Goal: Task Accomplishment & Management: Use online tool/utility

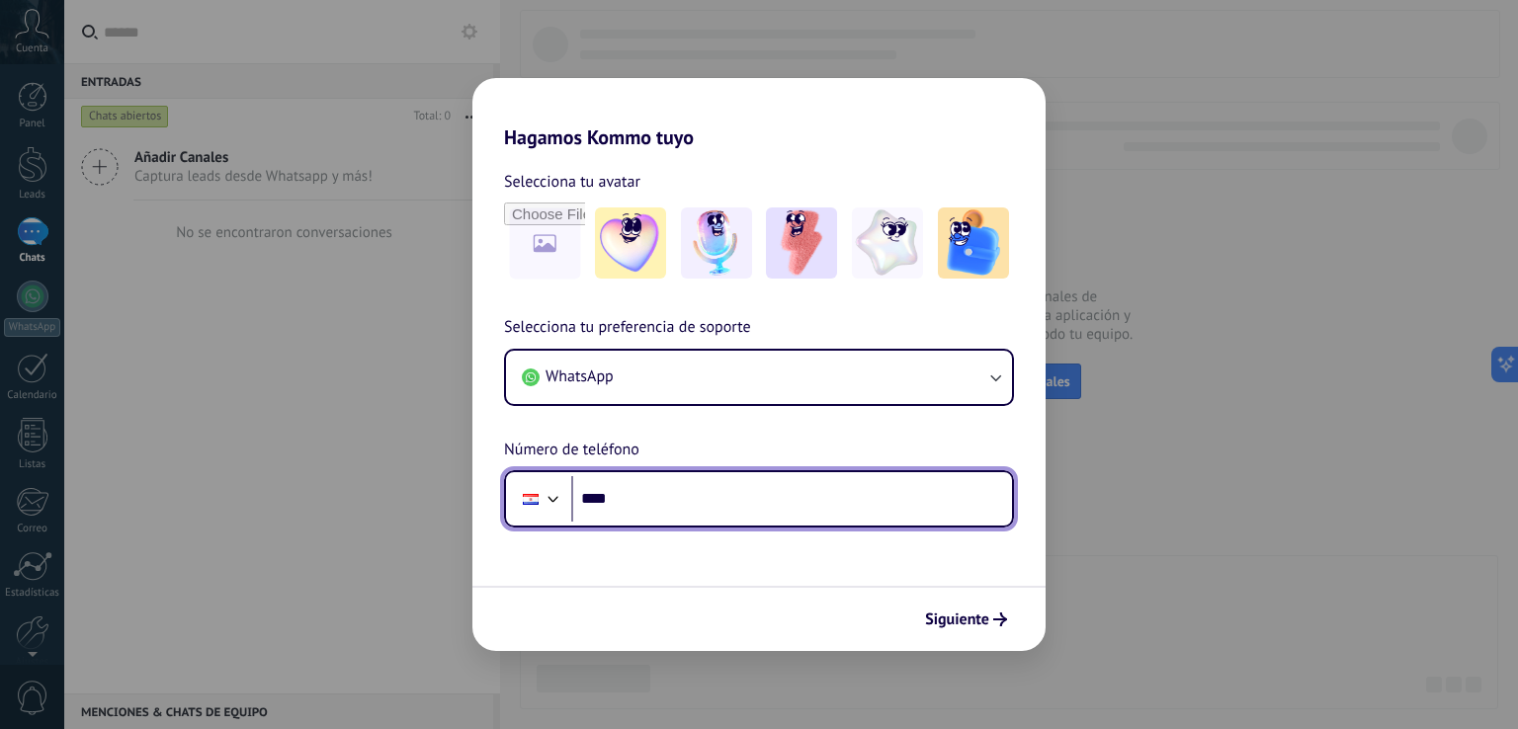
click at [634, 498] on input "****" at bounding box center [791, 498] width 441 height 45
type input "**********"
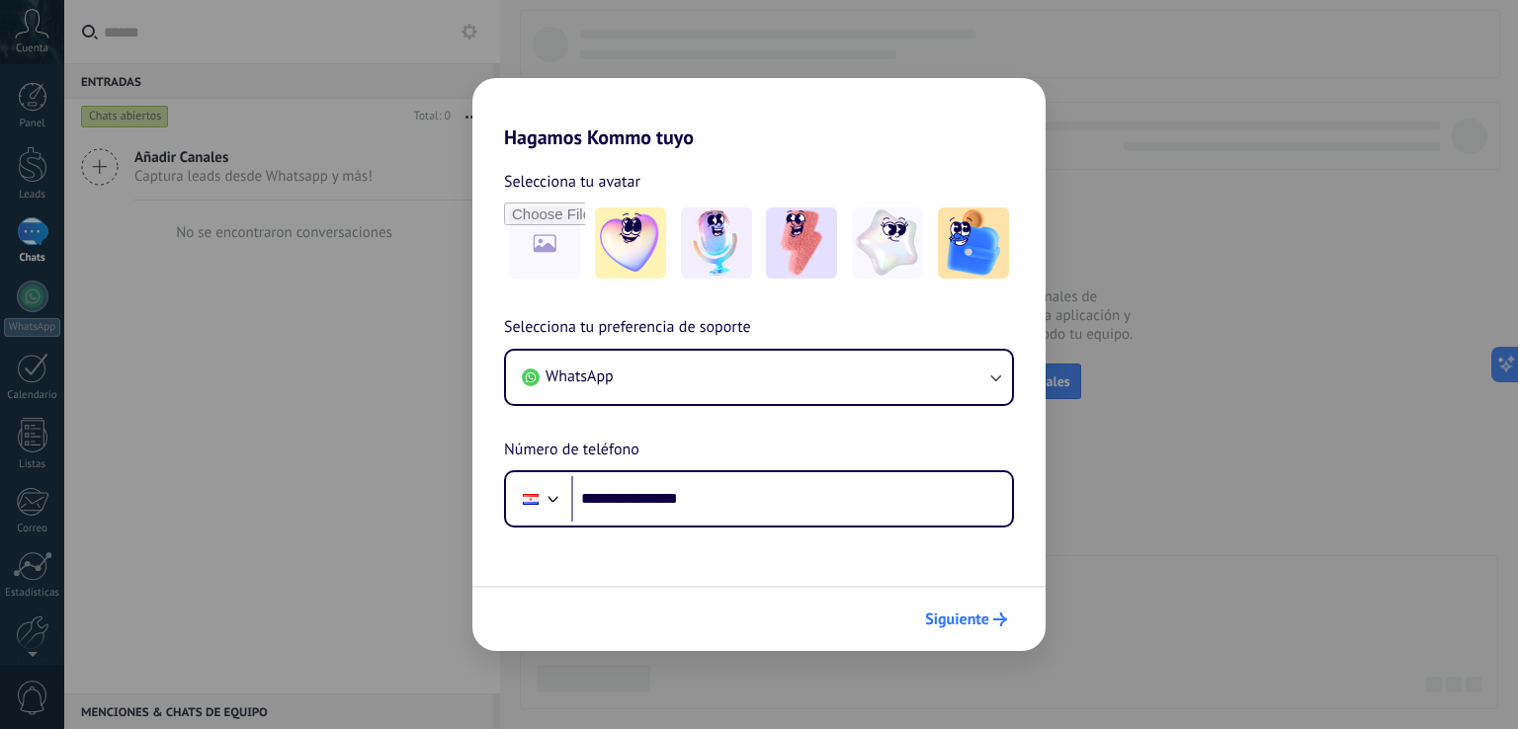
click at [985, 619] on span "Siguiente" at bounding box center [957, 620] width 64 height 14
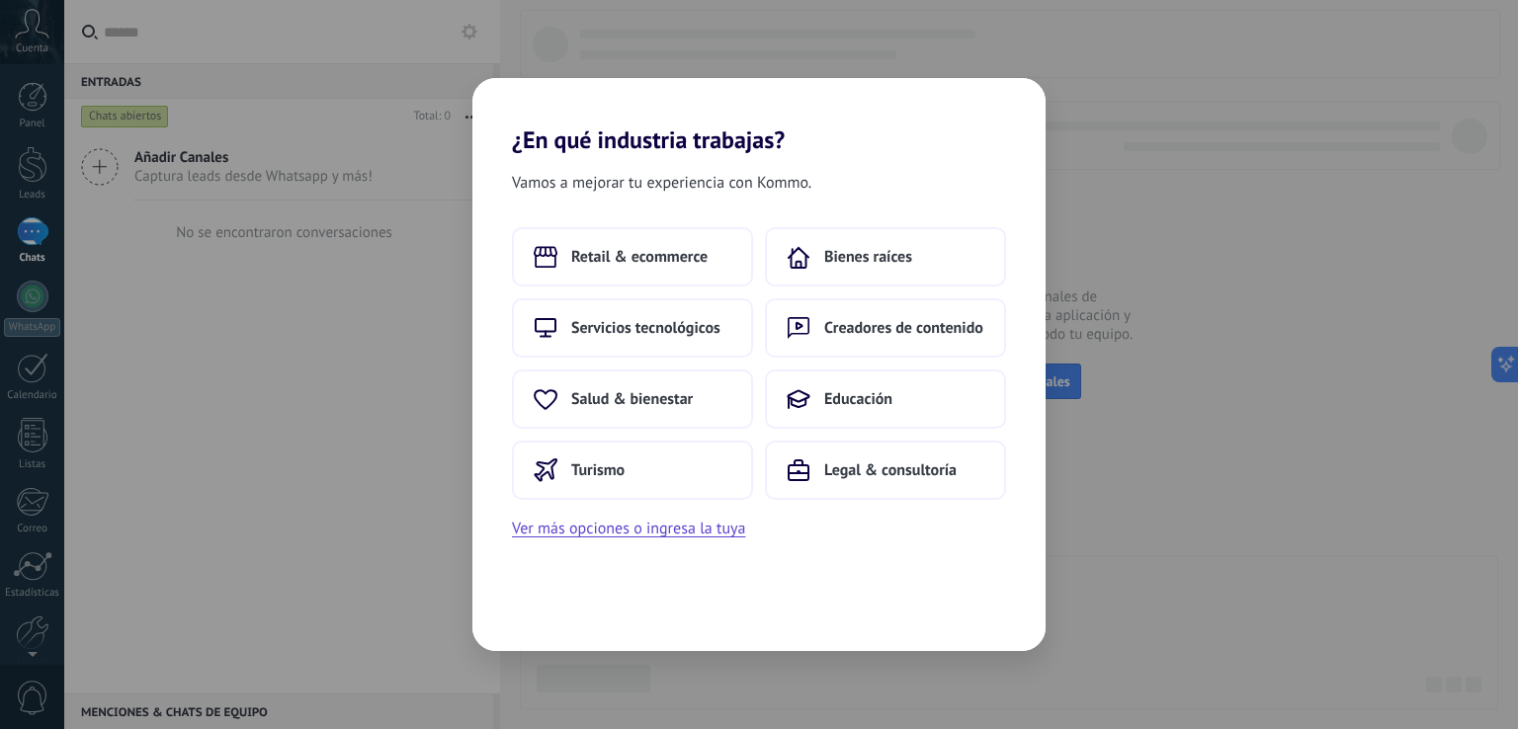
click at [628, 124] on h2 "¿En qué industria trabajas?" at bounding box center [758, 116] width 573 height 76
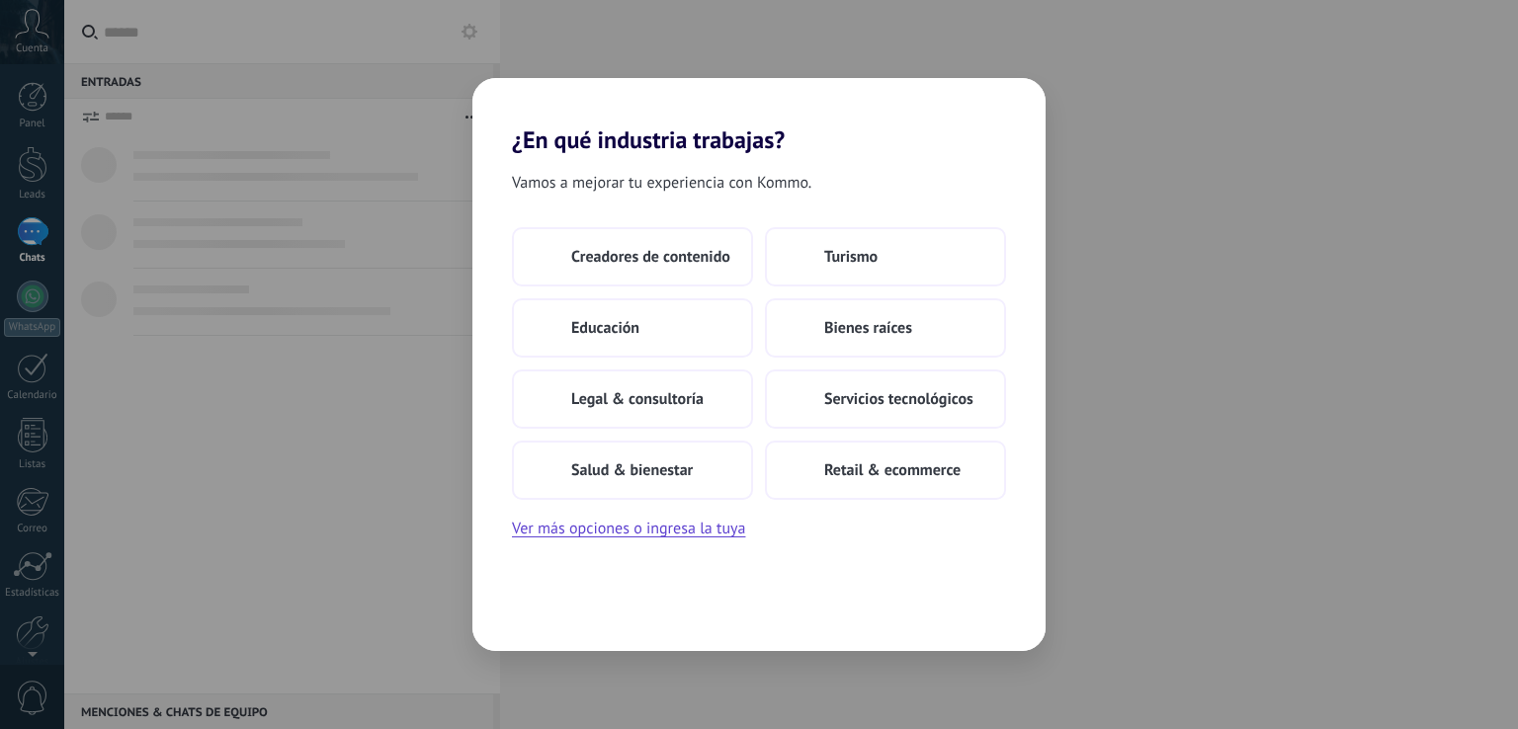
click at [543, 184] on span "Vamos a mejorar tu experiencia con Kommo." at bounding box center [661, 183] width 299 height 26
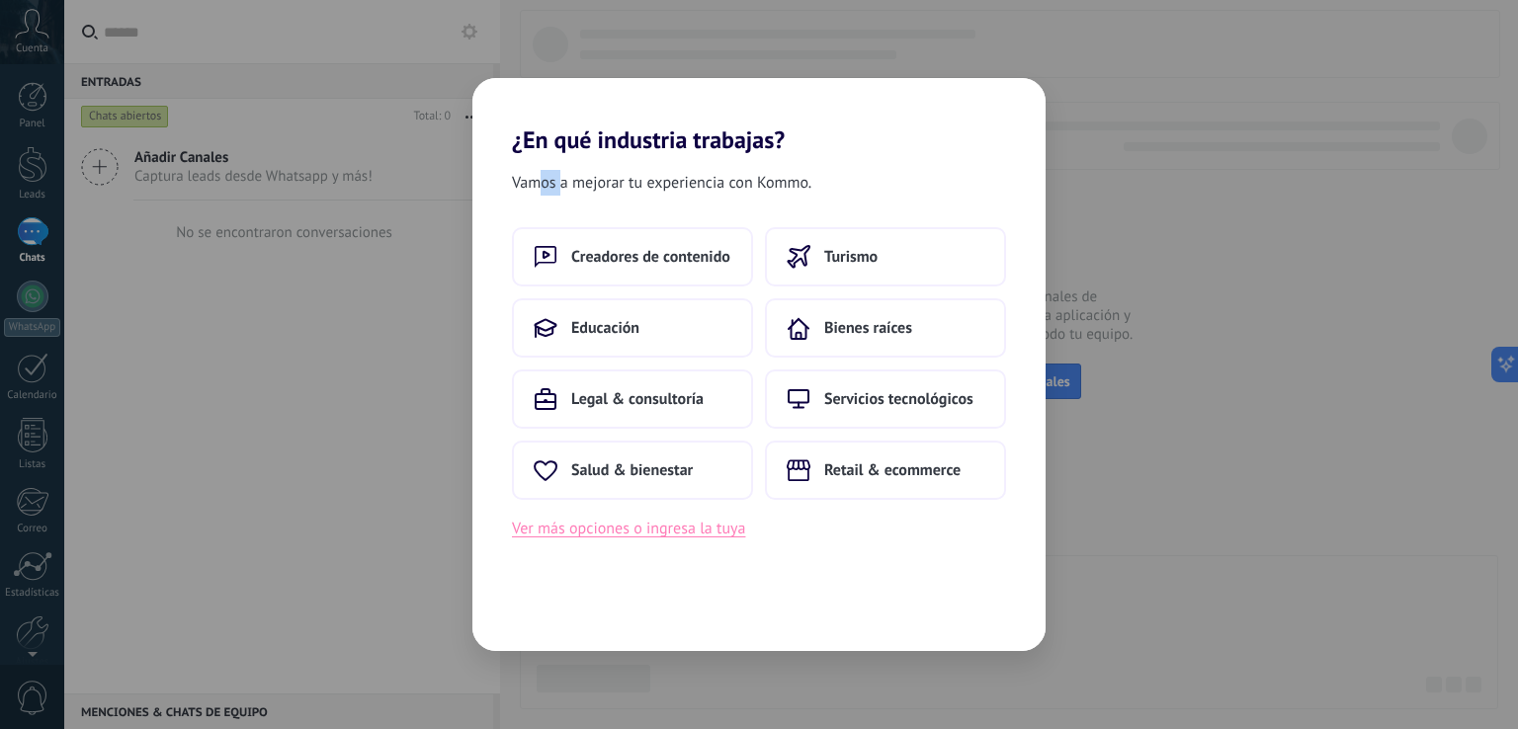
click at [703, 535] on button "Ver más opciones o ingresa la tuya" at bounding box center [628, 529] width 233 height 26
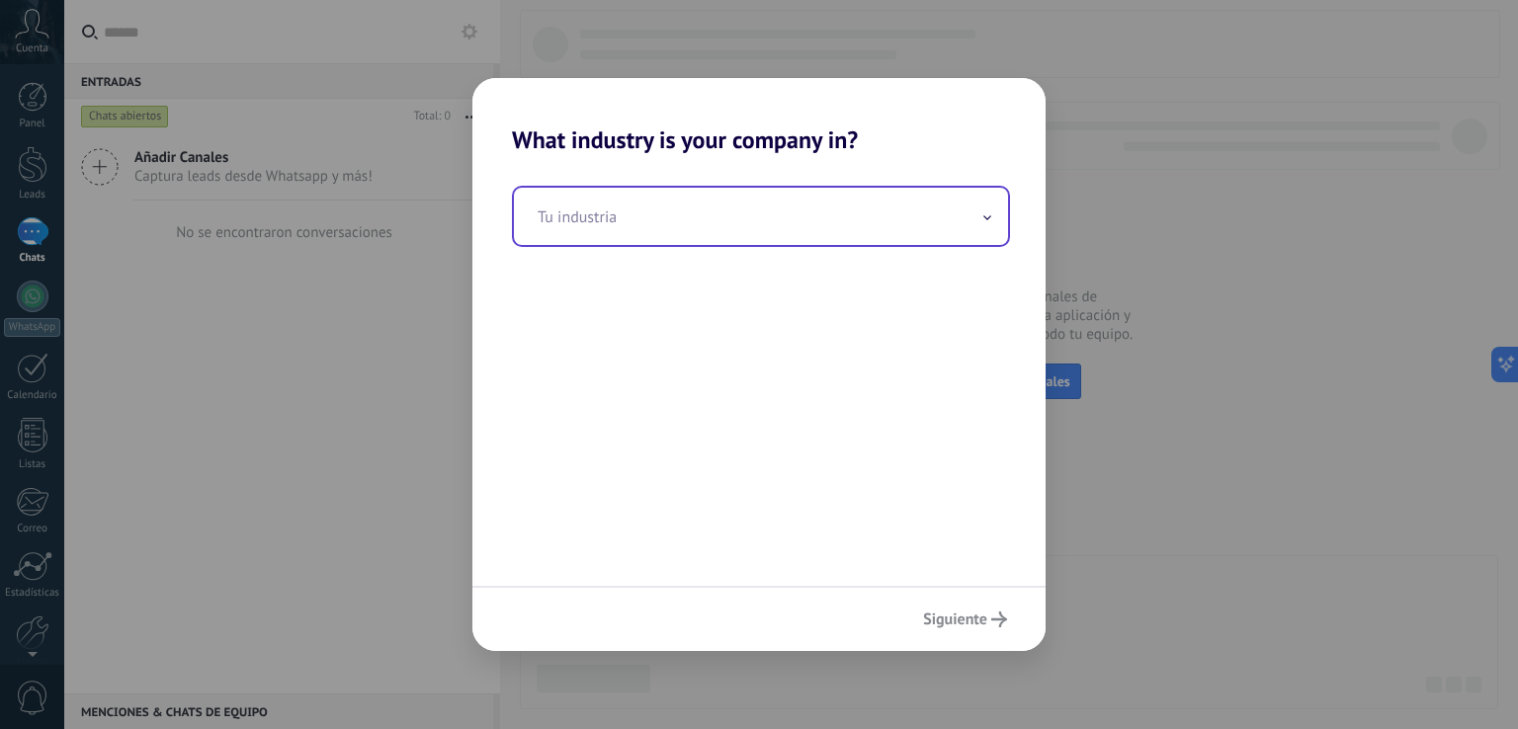
click at [596, 237] on input "text" at bounding box center [761, 216] width 494 height 57
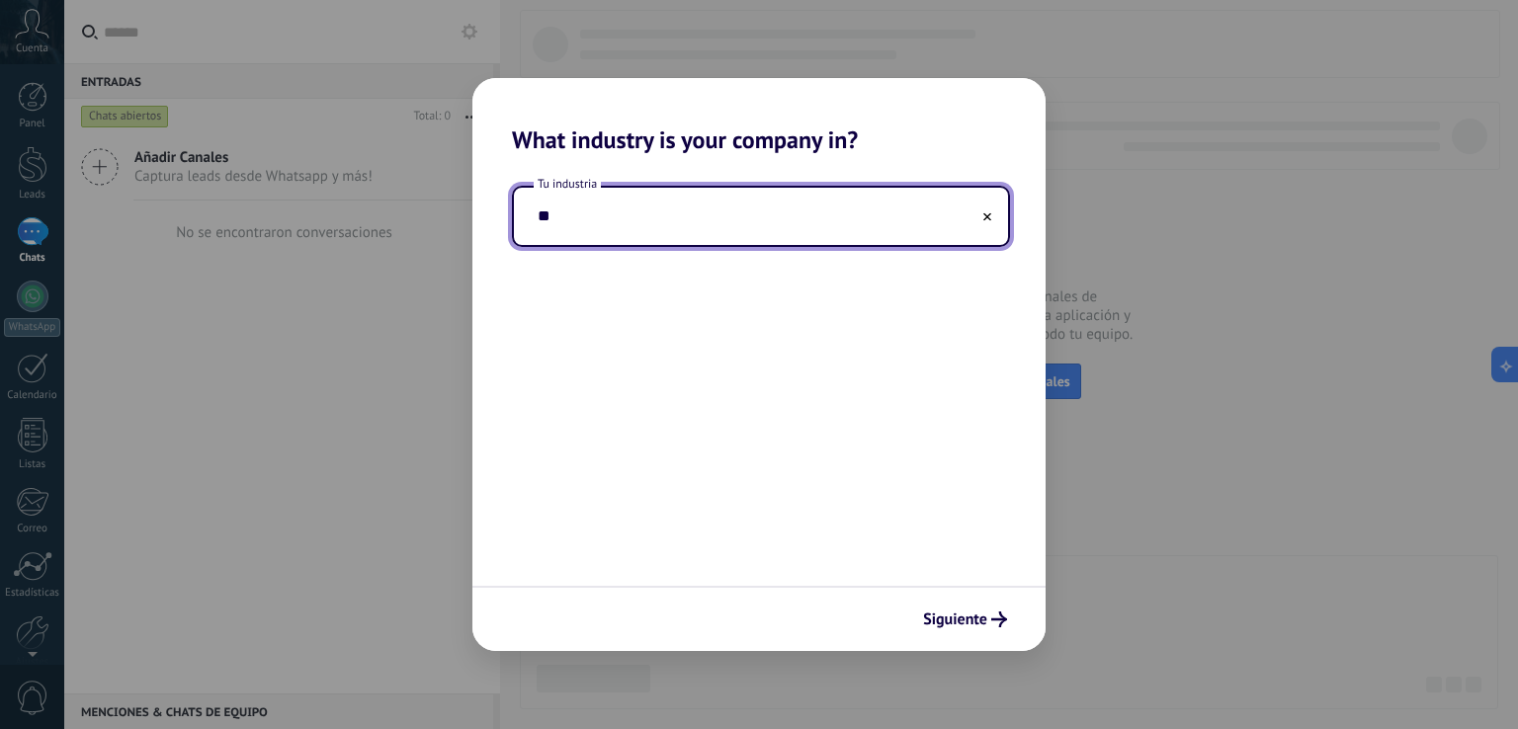
type input "*"
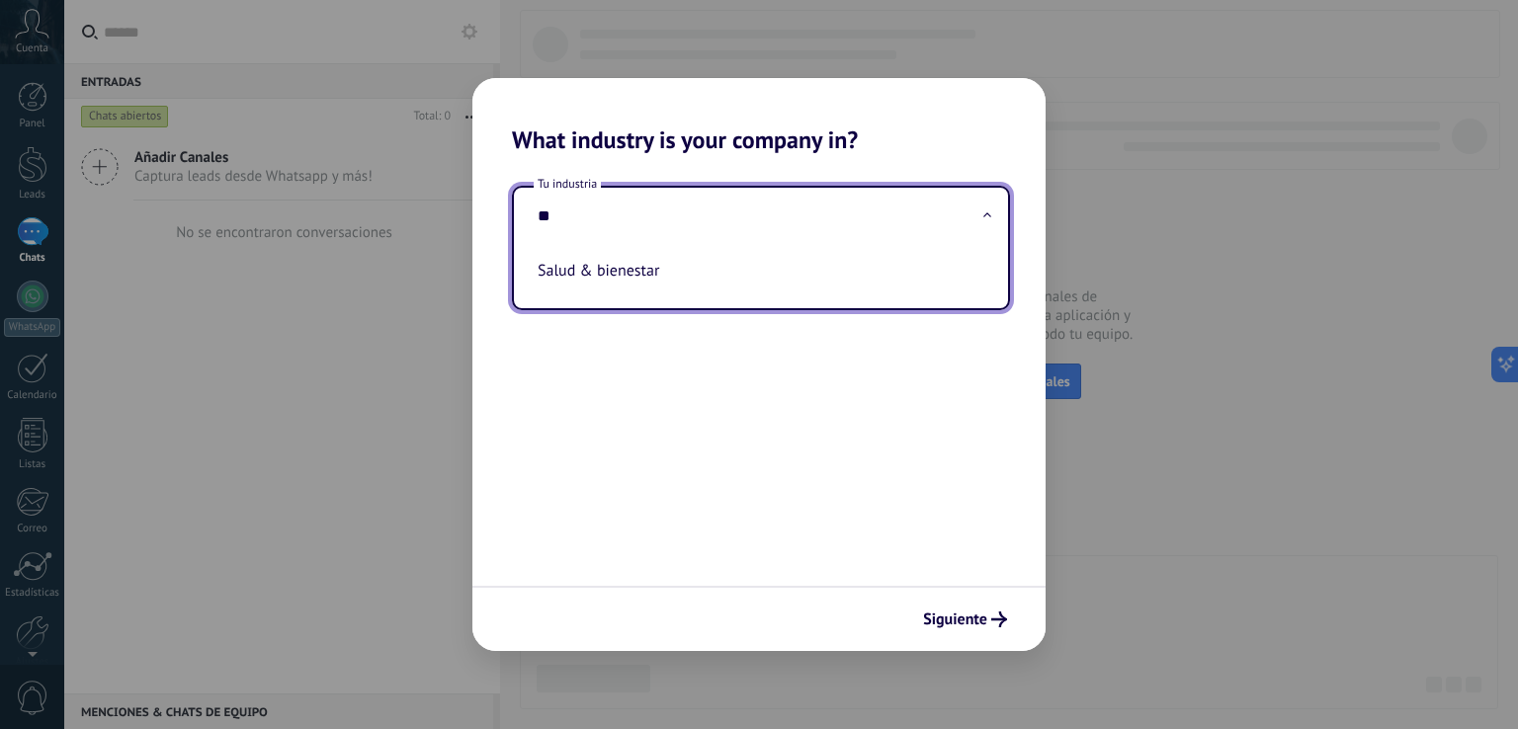
type input "*"
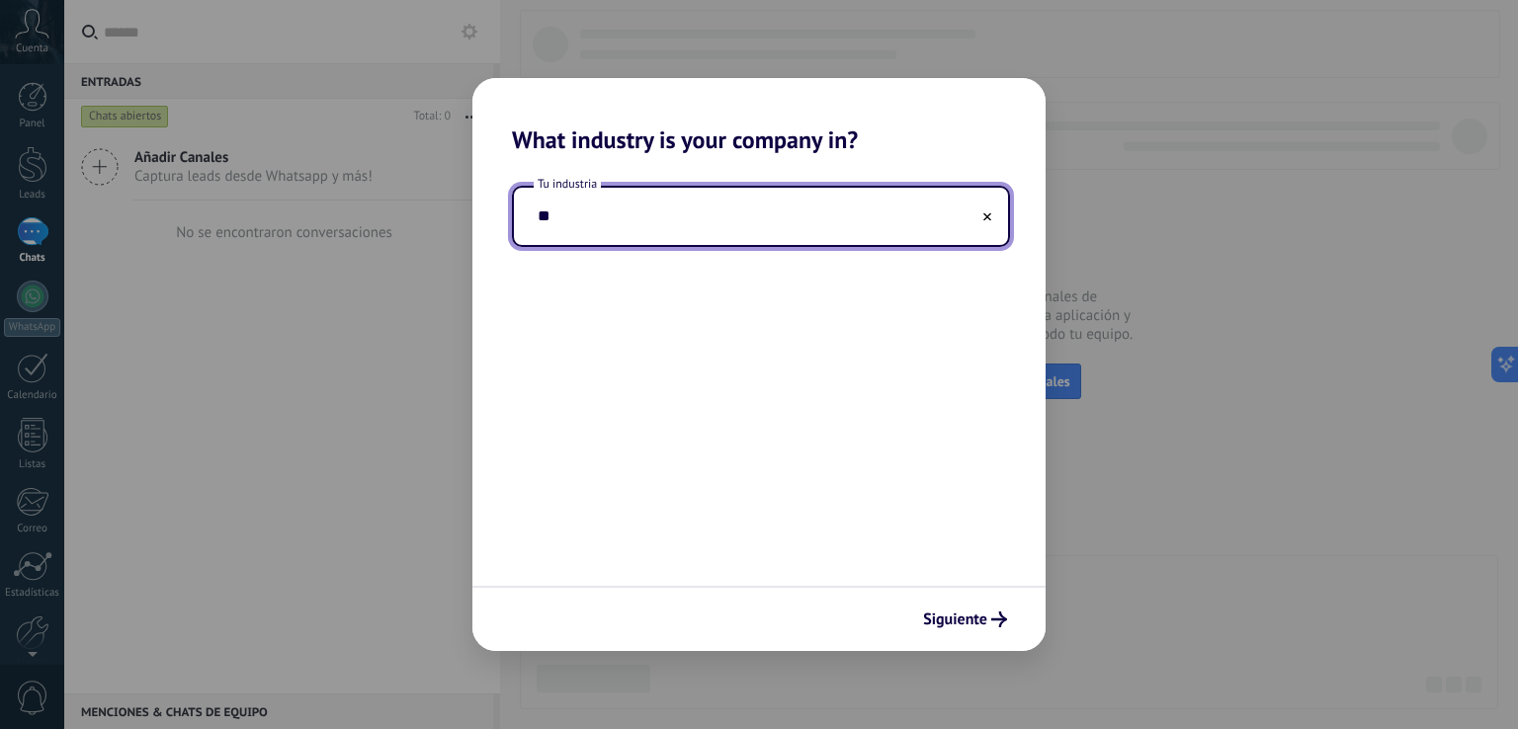
type input "*"
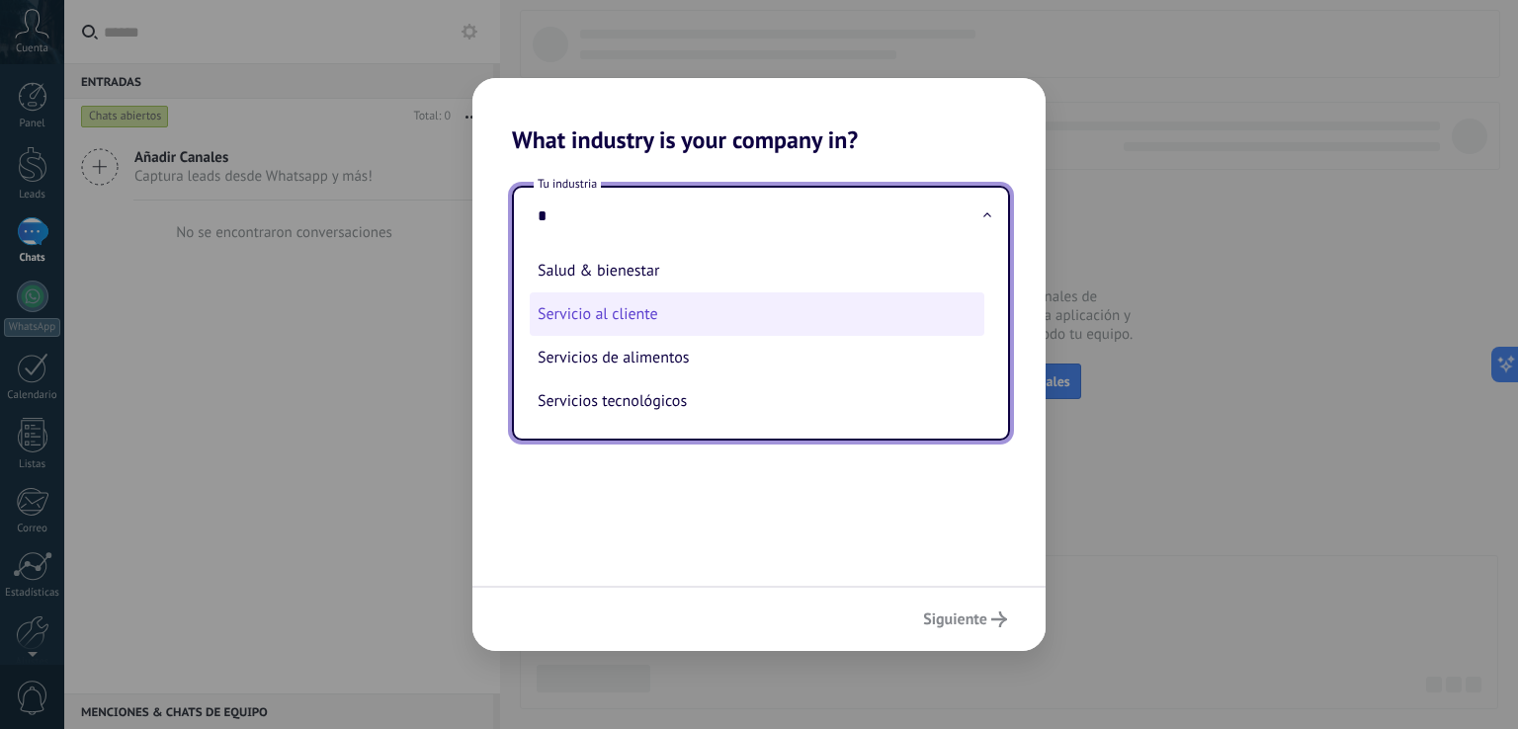
click at [652, 321] on li "Servicio al cliente" at bounding box center [757, 313] width 455 height 43
type input "**********"
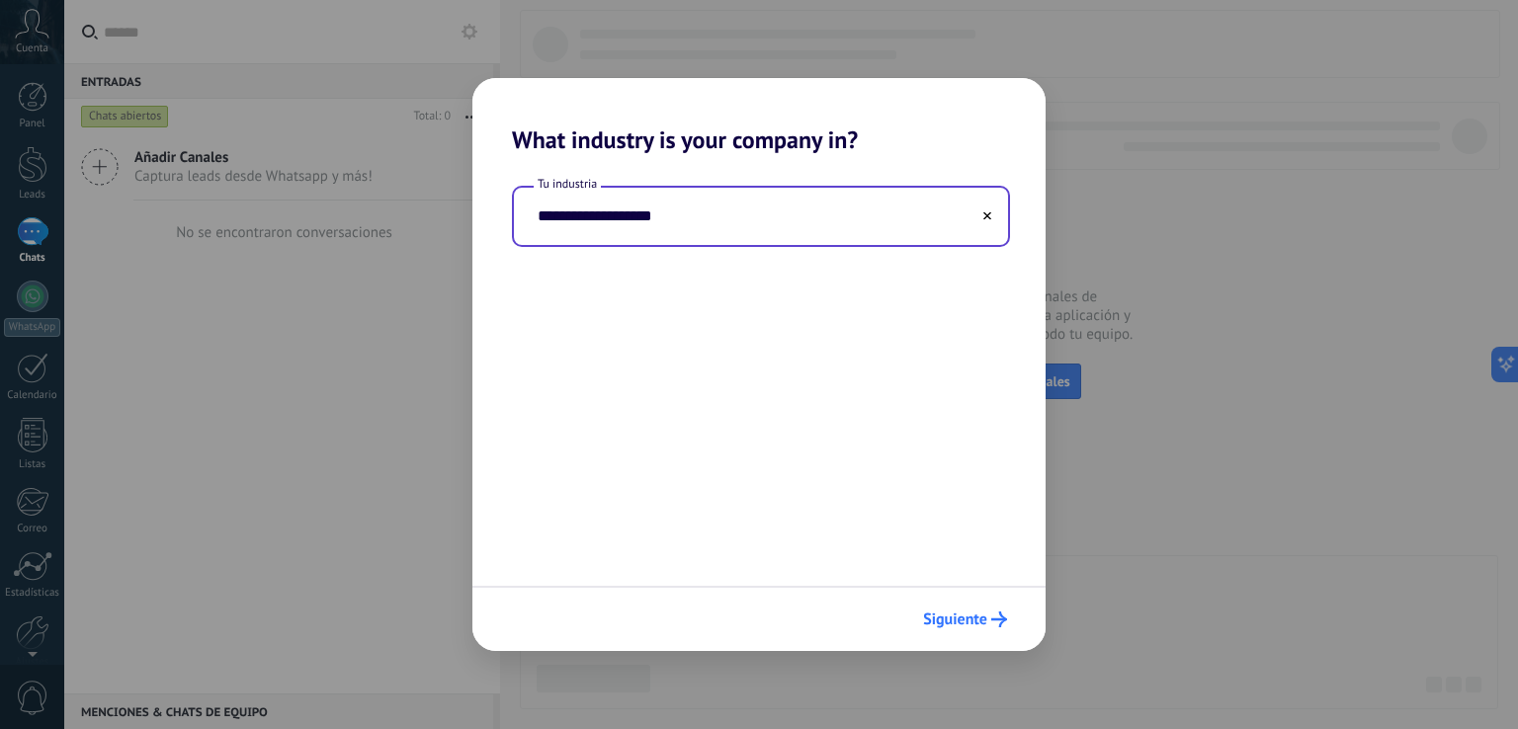
click at [954, 616] on span "Siguiente" at bounding box center [955, 620] width 64 height 14
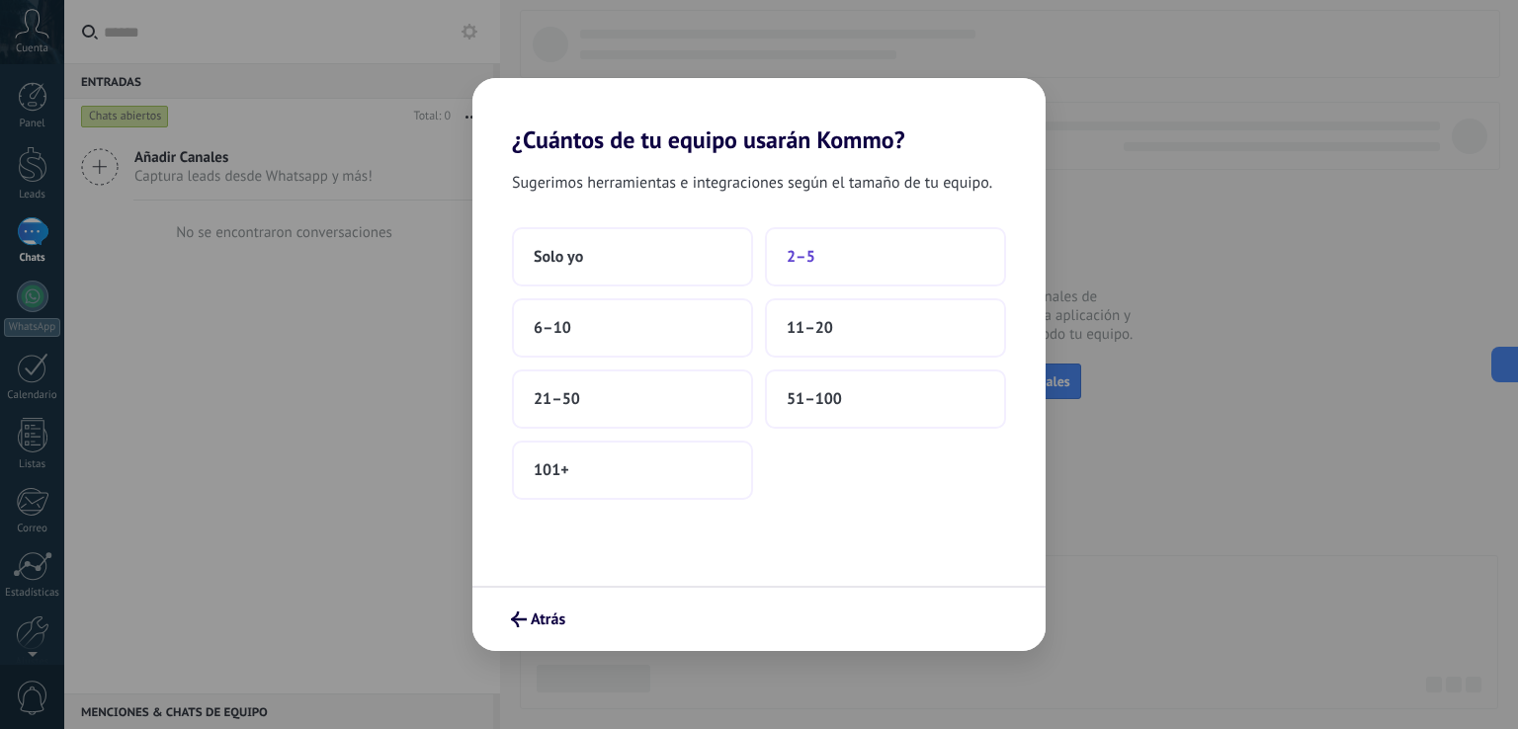
click at [877, 255] on button "2–5" at bounding box center [885, 256] width 241 height 59
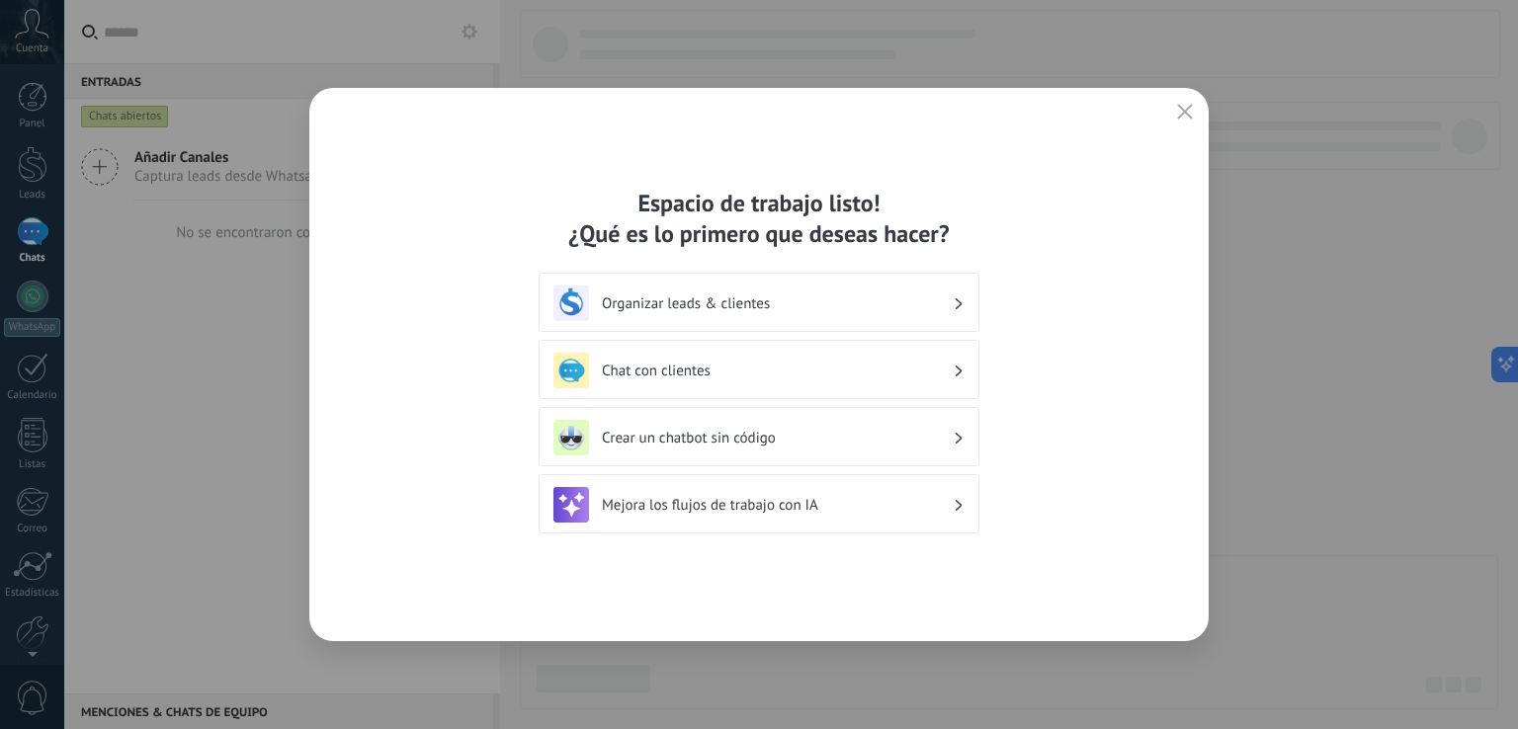
click at [971, 298] on div "Organizar leads & clientes" at bounding box center [759, 302] width 441 height 59
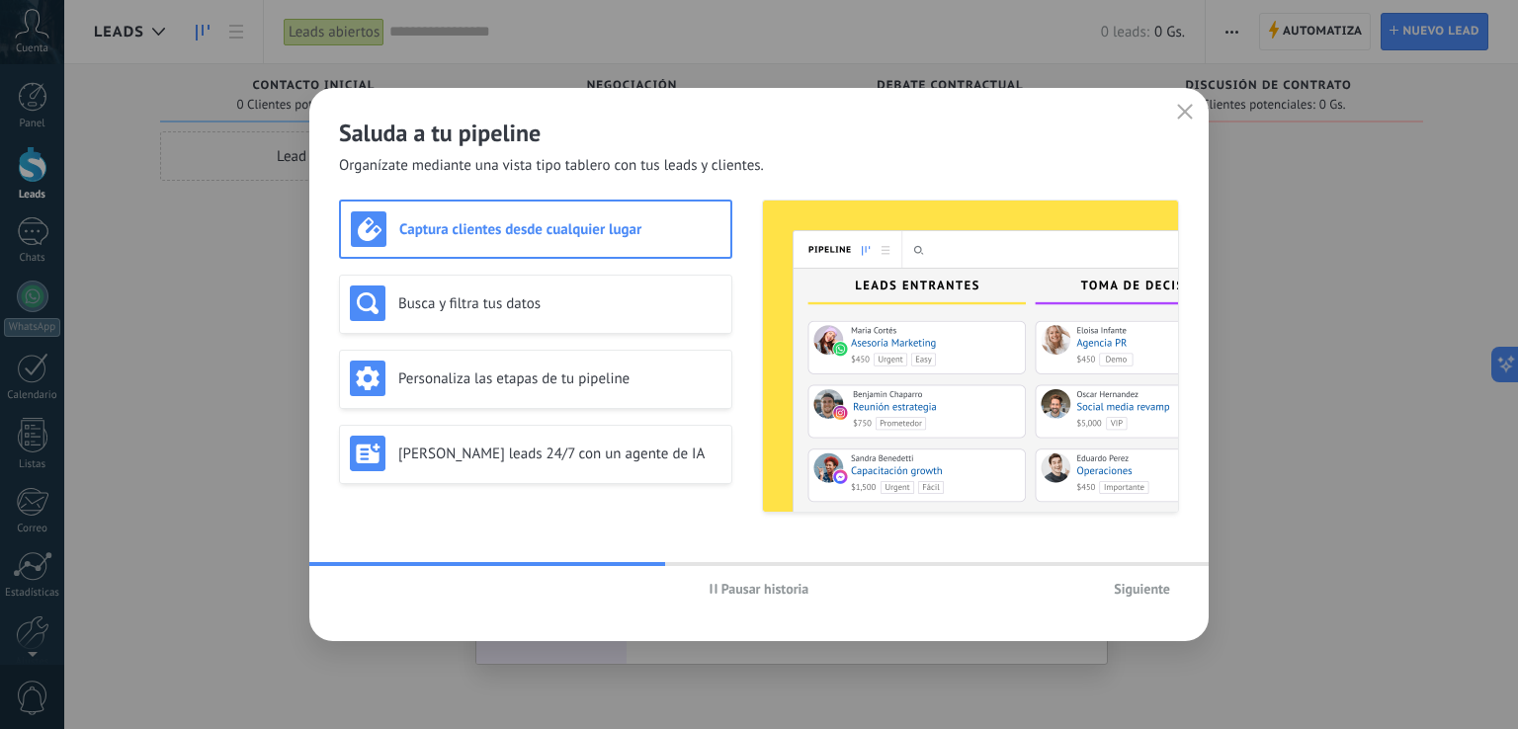
click at [711, 591] on use "button" at bounding box center [712, 589] width 7 height 10
click at [530, 308] on h3 "Busca y filtra tus datos" at bounding box center [559, 303] width 323 height 19
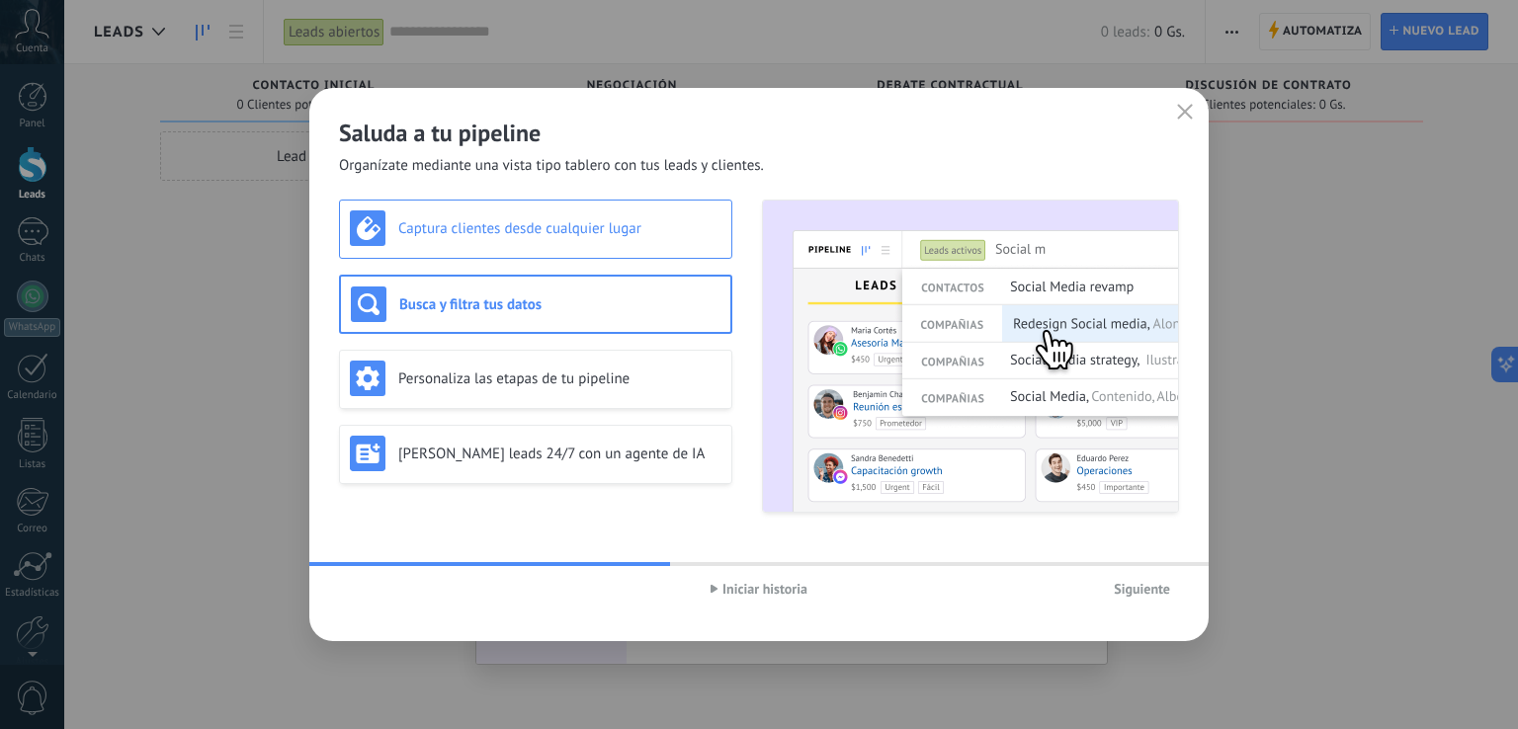
click at [522, 226] on h3 "Captura clientes desde cualquier lugar" at bounding box center [559, 228] width 323 height 19
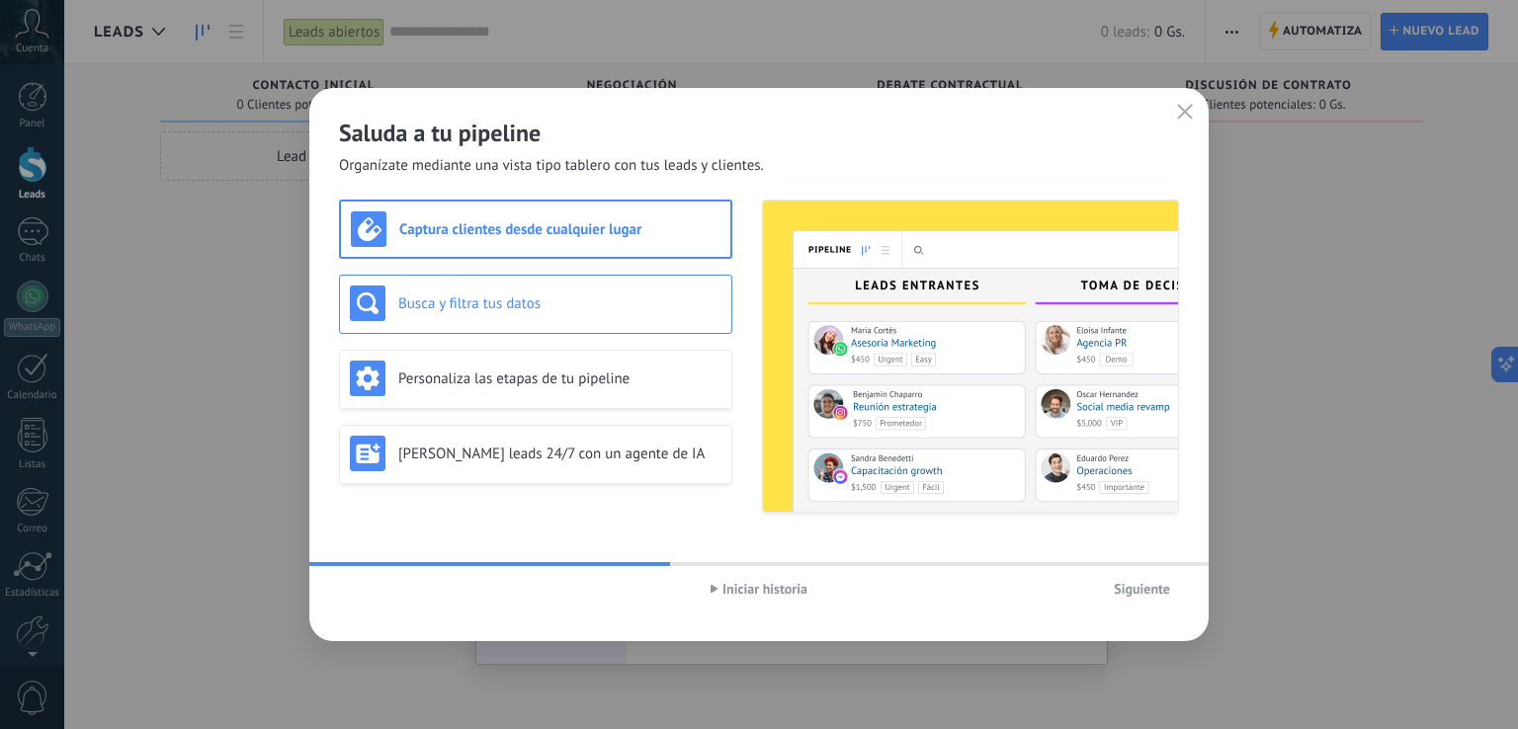
click at [537, 294] on h3 "Busca y filtra tus datos" at bounding box center [559, 303] width 323 height 19
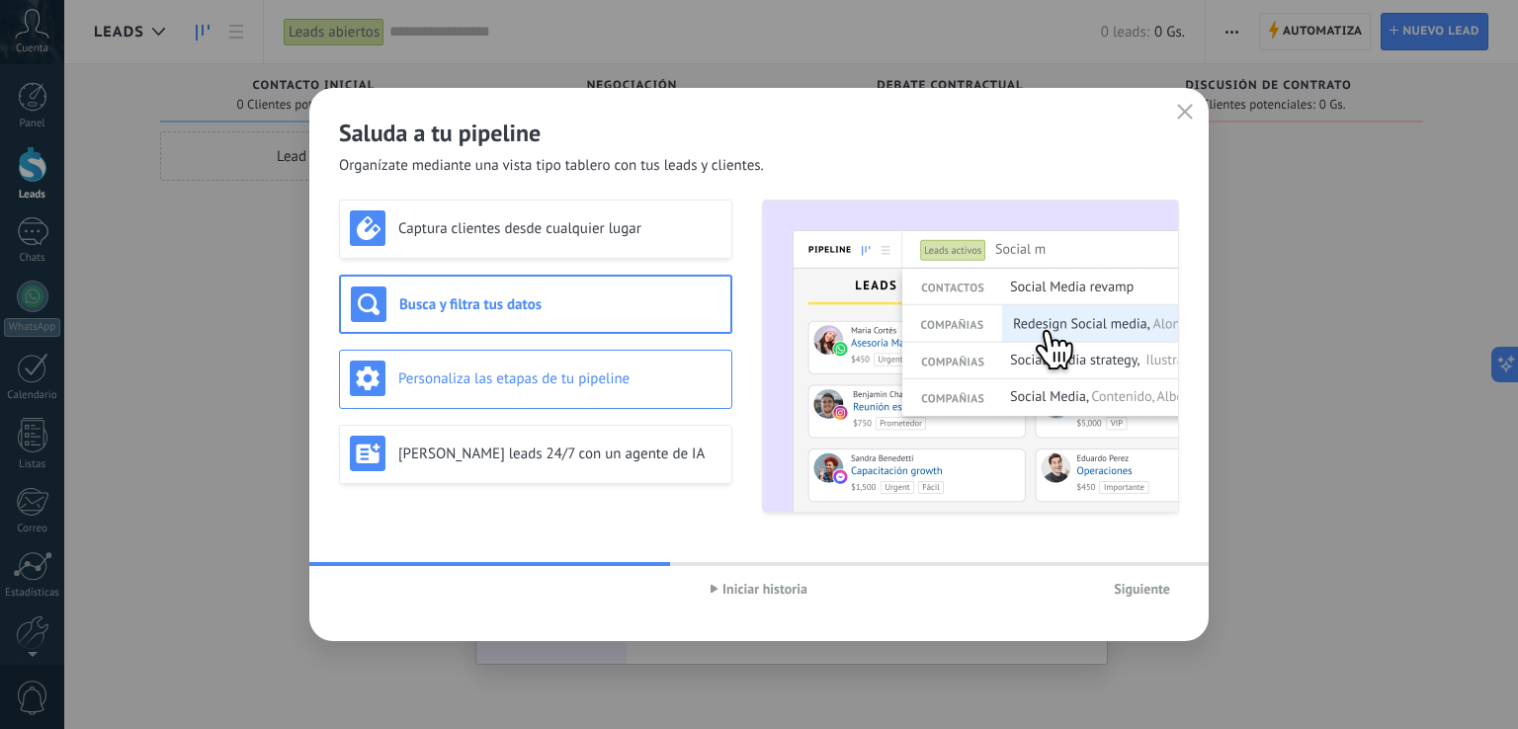
click at [530, 370] on h3 "Personaliza las etapas de tu pipeline" at bounding box center [559, 379] width 323 height 19
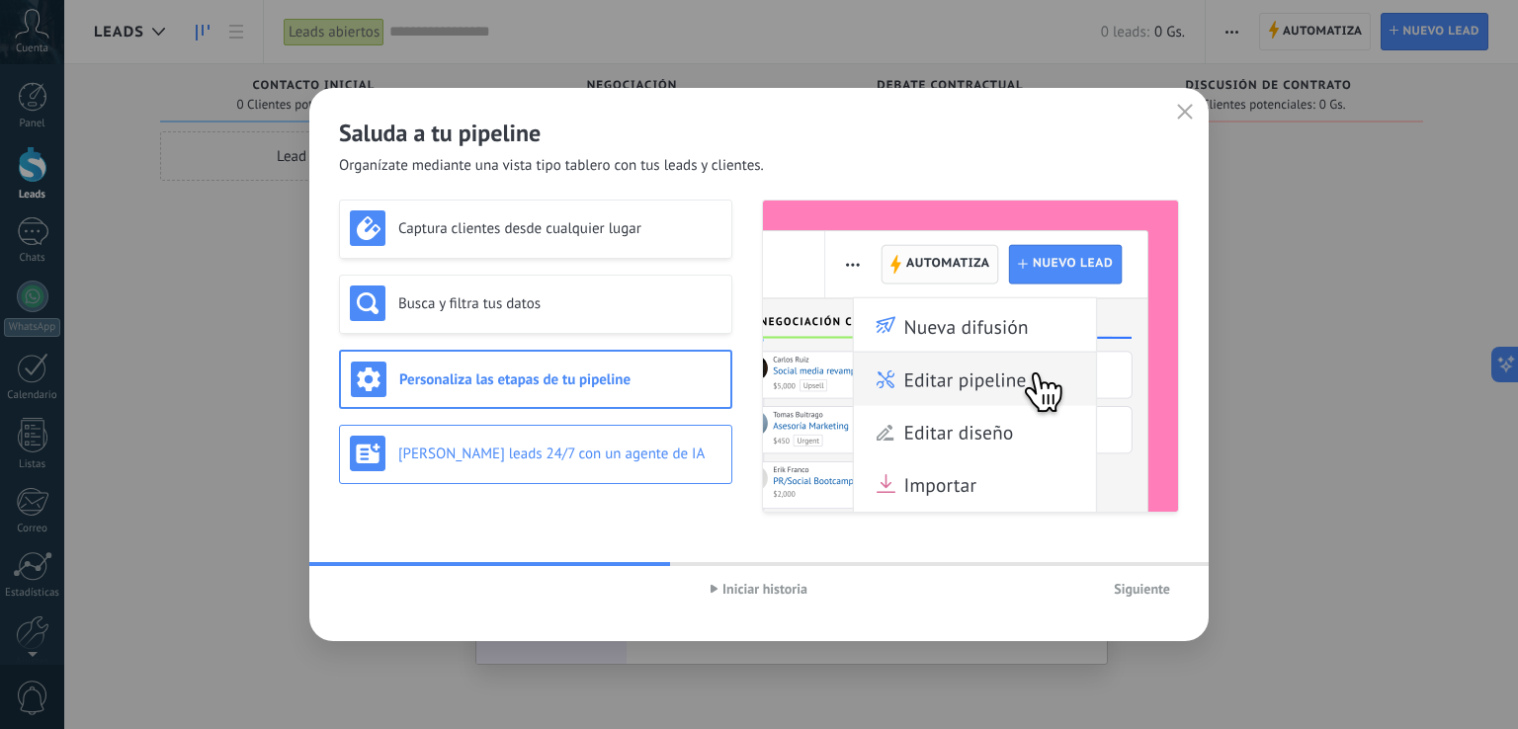
click at [549, 466] on div "Genera leads 24/7 con un agente de IA" at bounding box center [536, 454] width 372 height 36
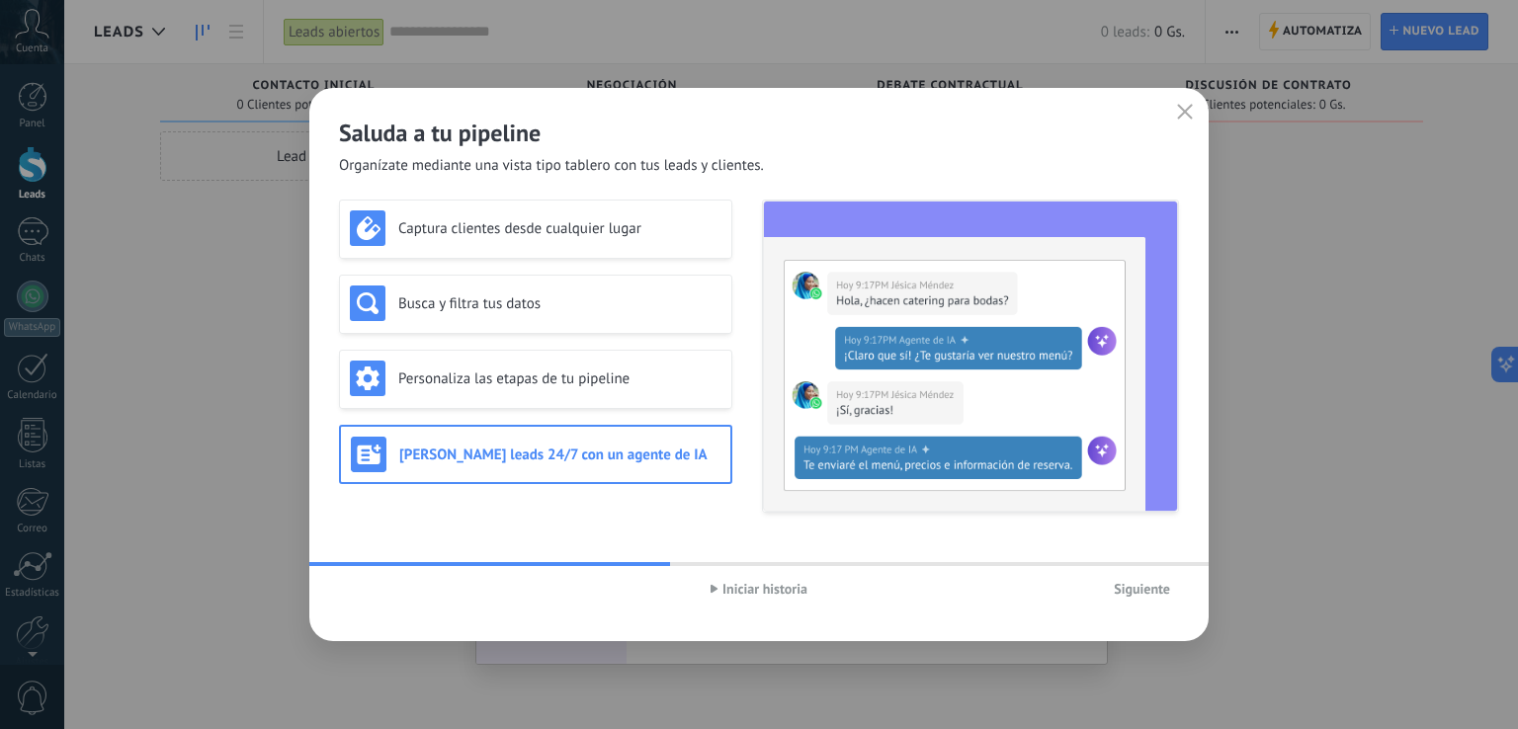
click at [754, 592] on span "Iniciar historia" at bounding box center [764, 589] width 85 height 14
click at [1162, 596] on span "Siguiente" at bounding box center [1142, 589] width 56 height 14
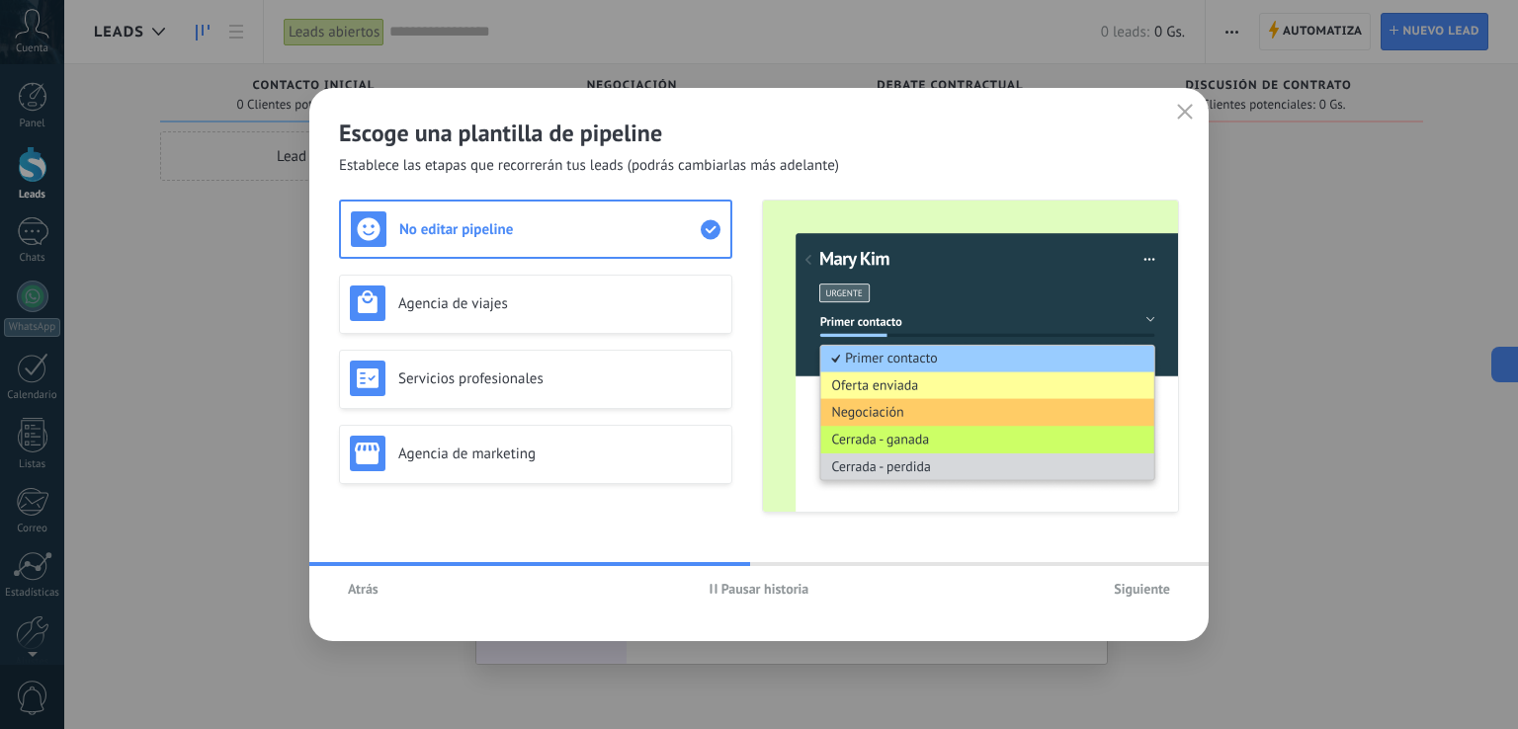
click at [1133, 592] on span "Siguiente" at bounding box center [1142, 589] width 56 height 14
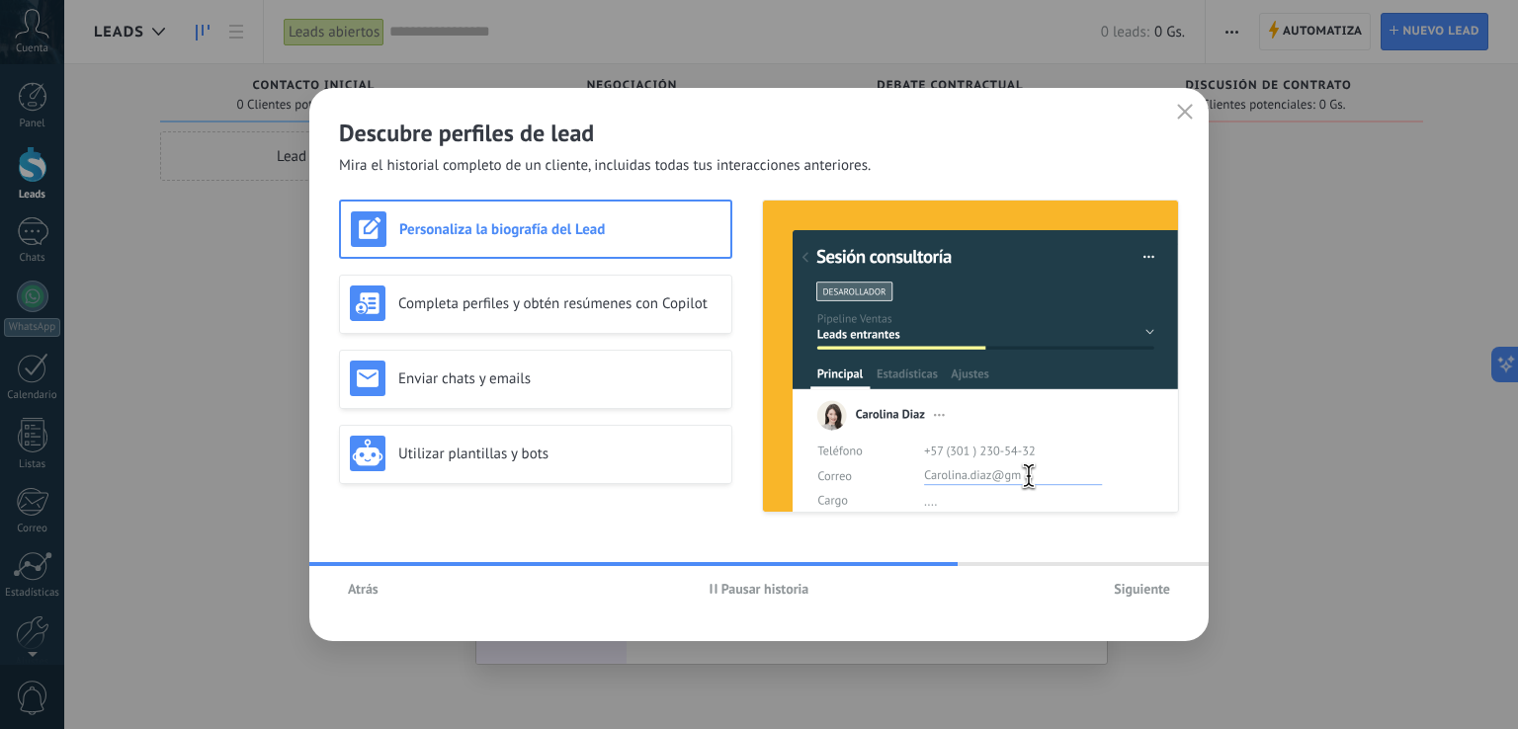
click at [1143, 586] on span "Siguiente" at bounding box center [1142, 589] width 56 height 14
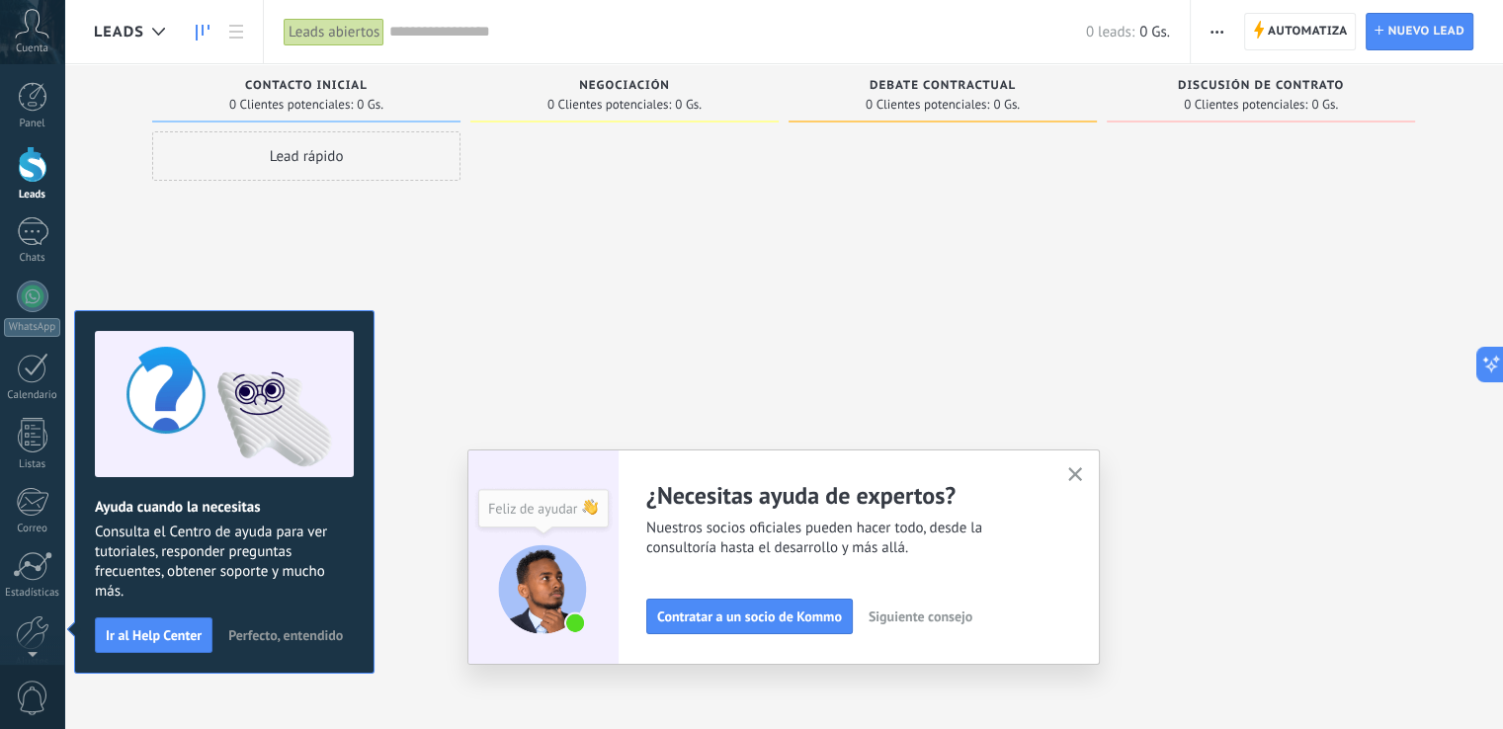
click at [33, 44] on span "Cuenta" at bounding box center [32, 48] width 33 height 13
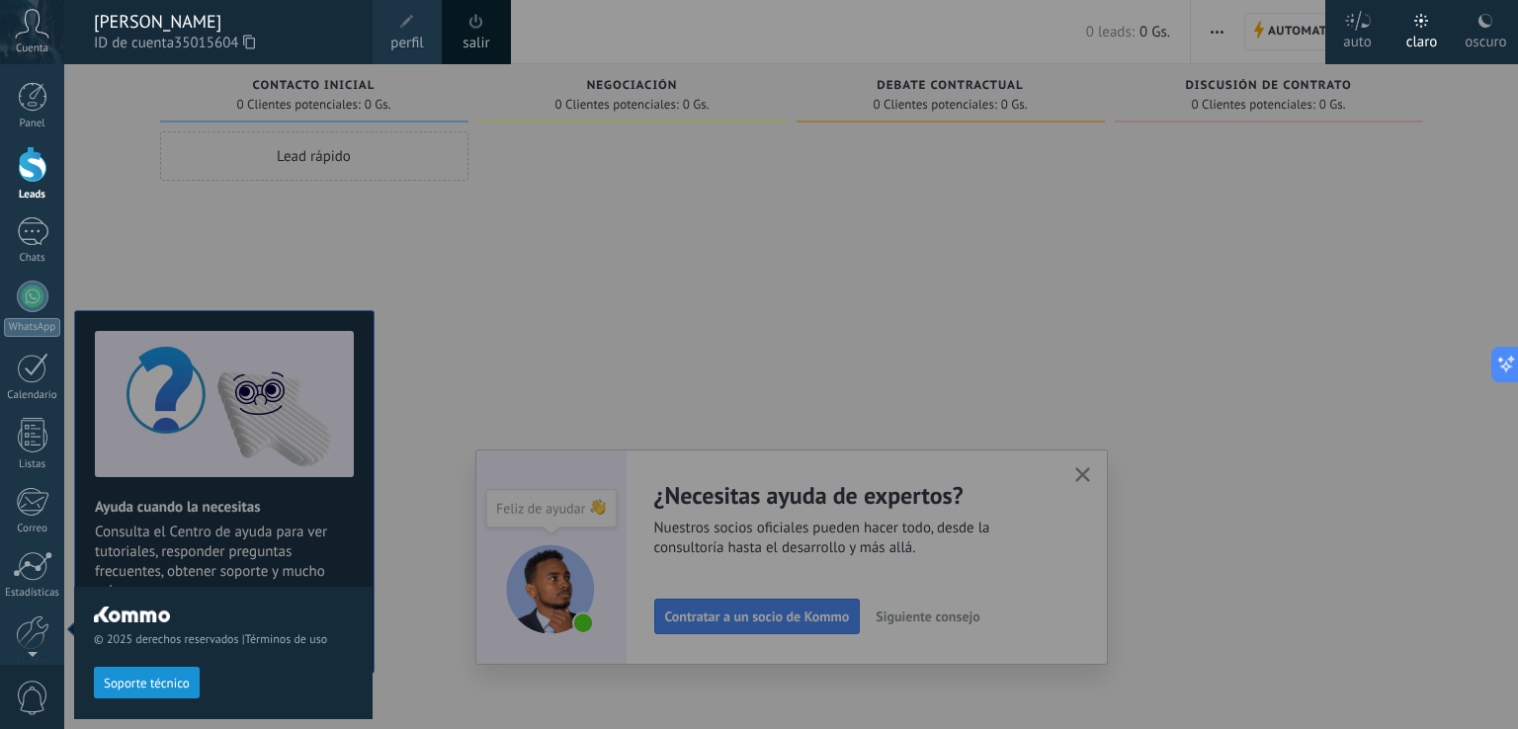
click at [415, 13] on span at bounding box center [407, 22] width 22 height 22
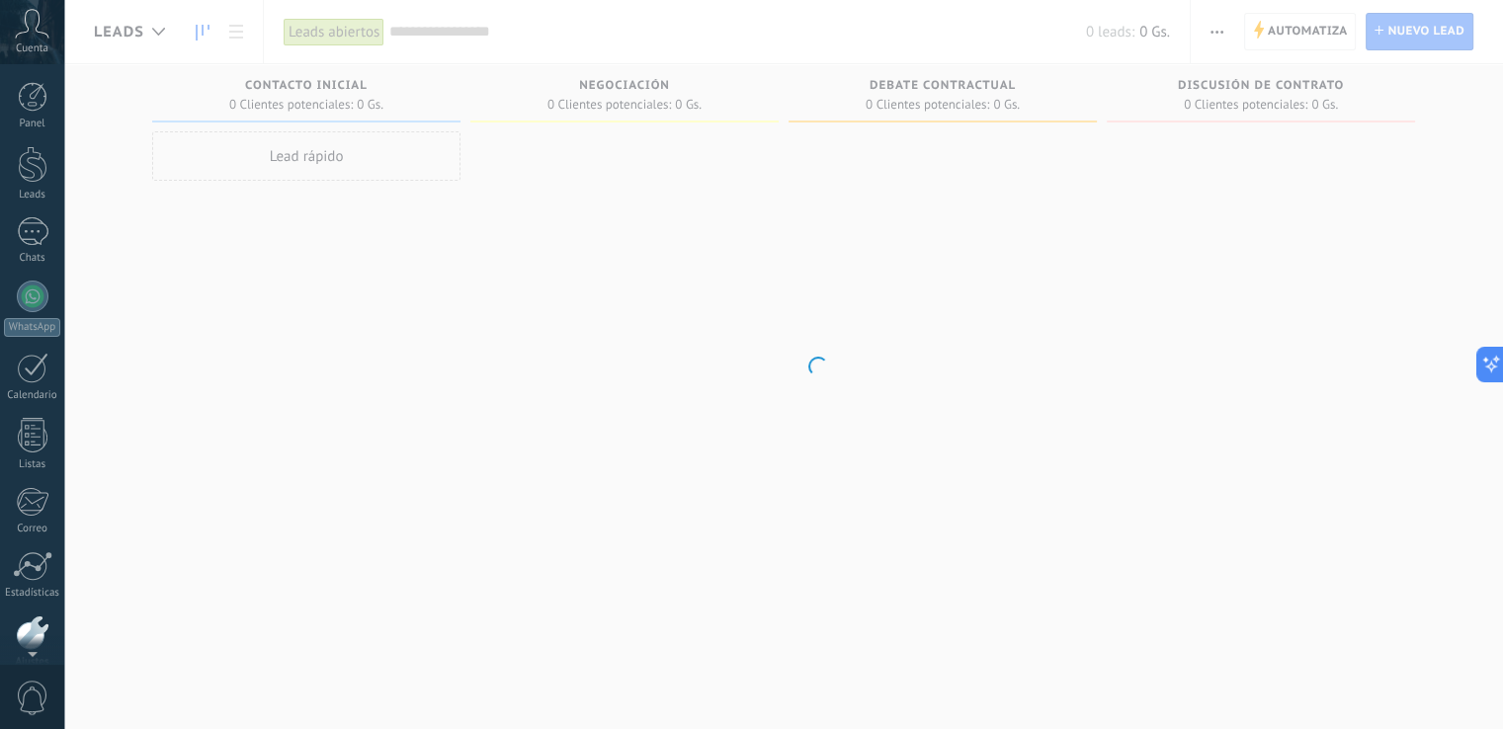
scroll to position [92, 0]
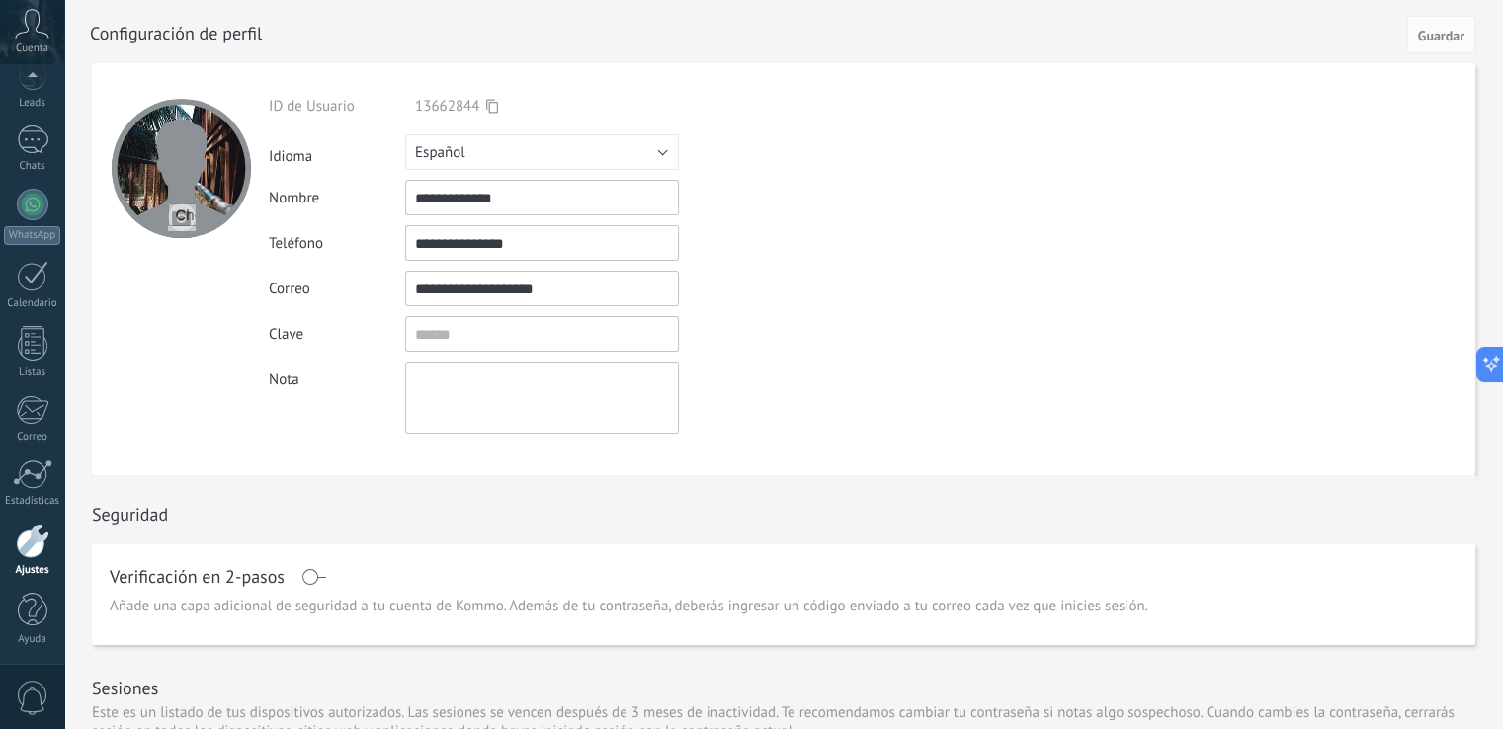
drag, startPoint x: 498, startPoint y: 198, endPoint x: 150, endPoint y: 186, distance: 348.0
click at [150, 186] on form "**********" at bounding box center [783, 269] width 1383 height 412
type input "*"
drag, startPoint x: 465, startPoint y: 193, endPoint x: 297, endPoint y: 204, distance: 168.3
click at [297, 204] on div "**********" at bounding box center [588, 198] width 638 height 36
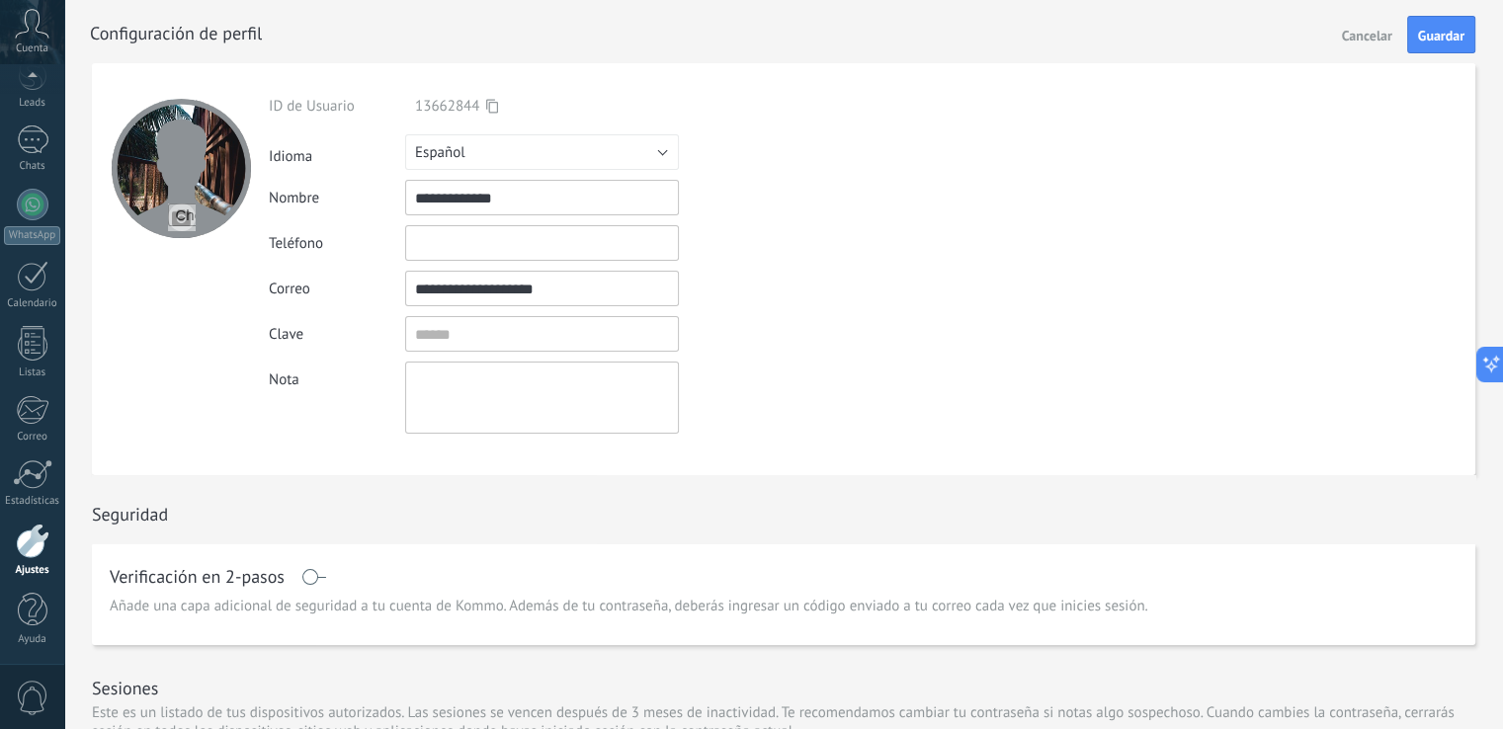
scroll to position [0, 0]
type input "*"
type input "********"
type input "**********"
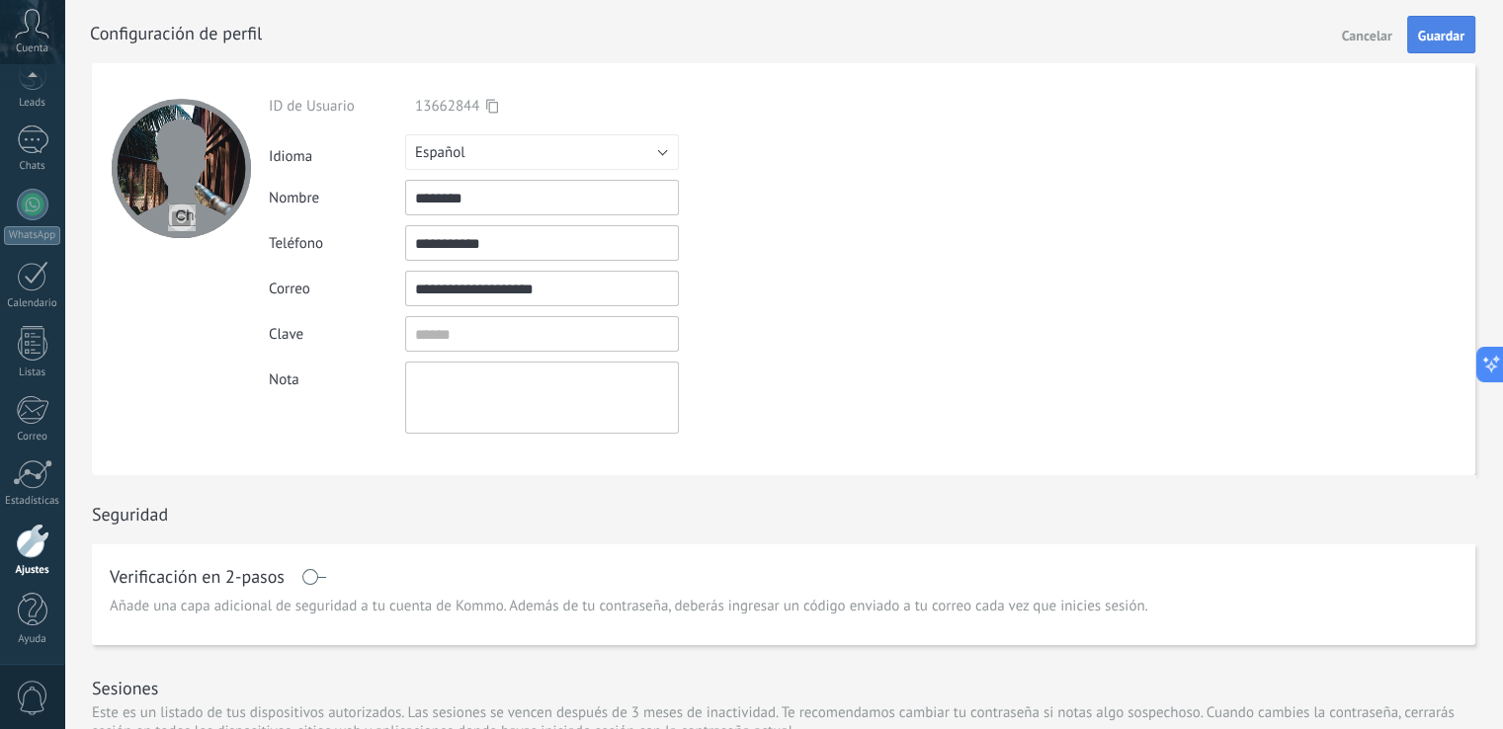
click at [1439, 31] on span "Guardar" at bounding box center [1441, 36] width 46 height 14
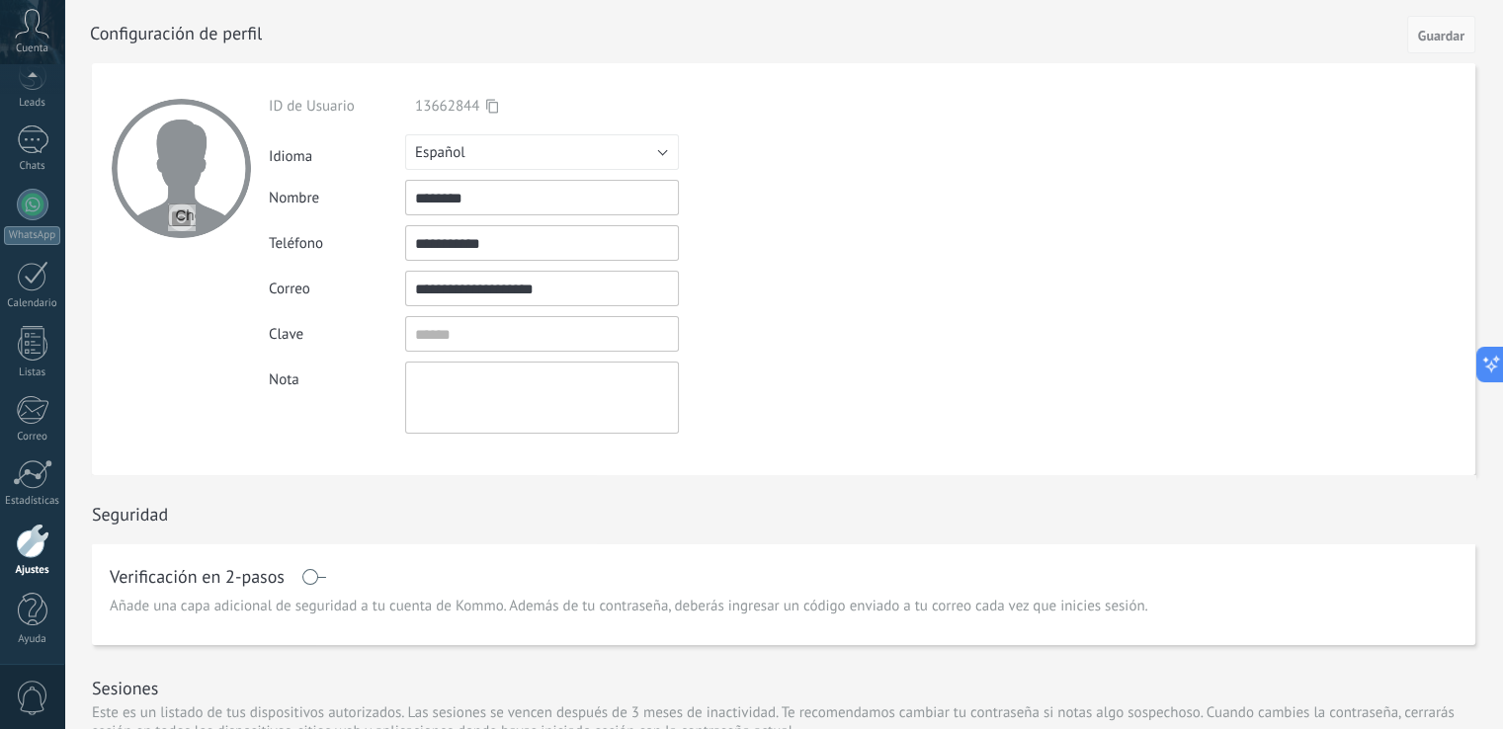
click at [1442, 41] on span "Guardar" at bounding box center [1441, 36] width 46 height 14
click at [1462, 29] on span "Guardar" at bounding box center [1441, 36] width 46 height 14
click at [1492, 361] on icon at bounding box center [1483, 365] width 21 height 21
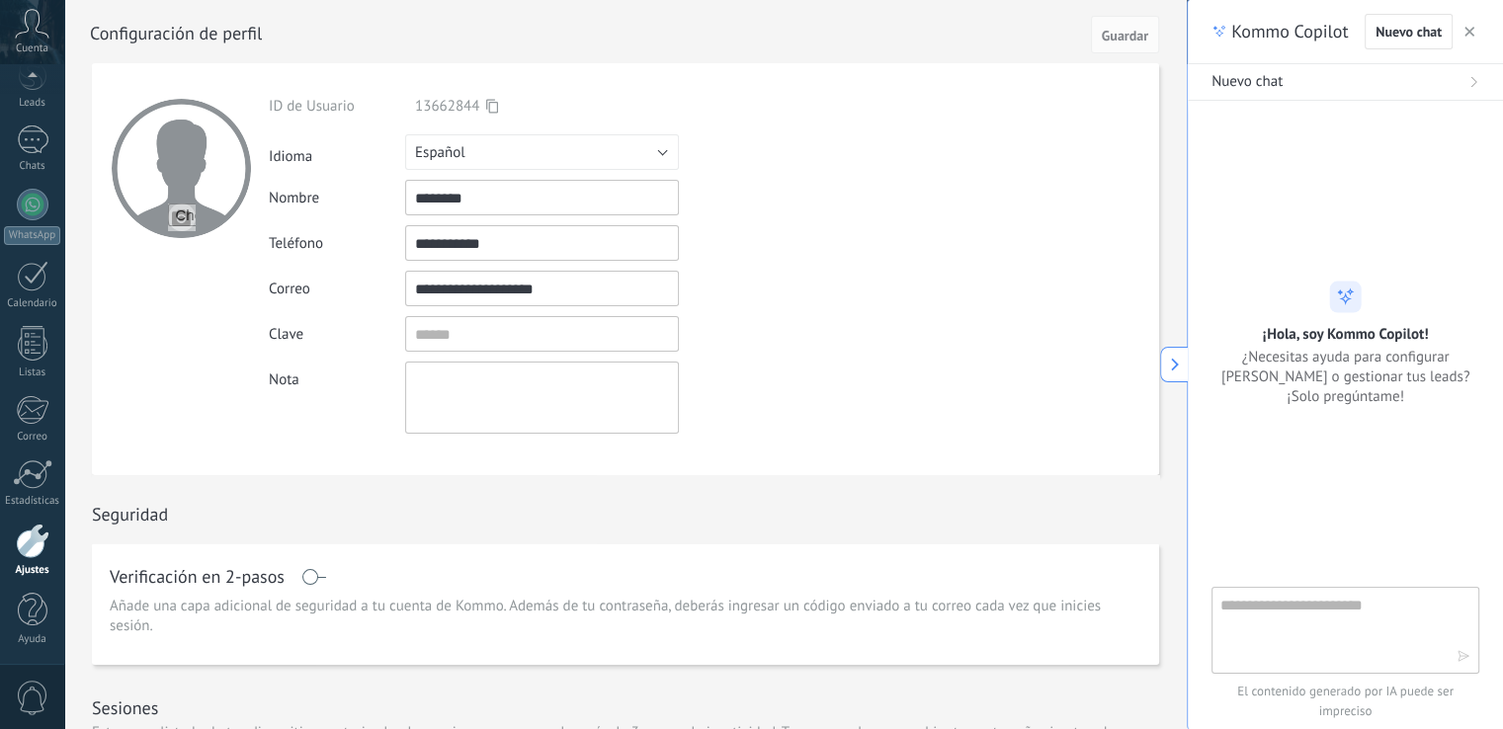
click at [1470, 31] on use "button" at bounding box center [1469, 32] width 10 height 10
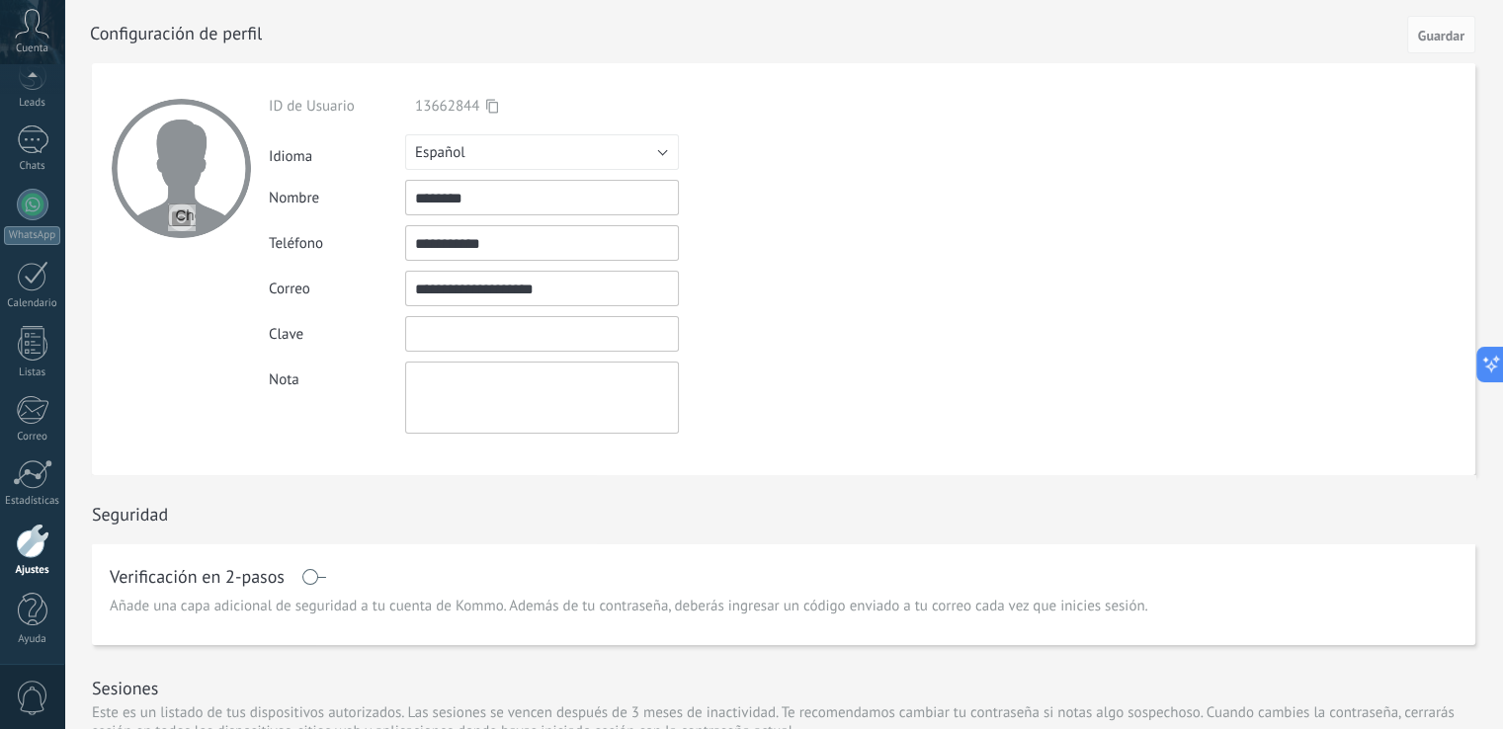
click at [486, 322] on input "textbox" at bounding box center [542, 334] width 274 height 36
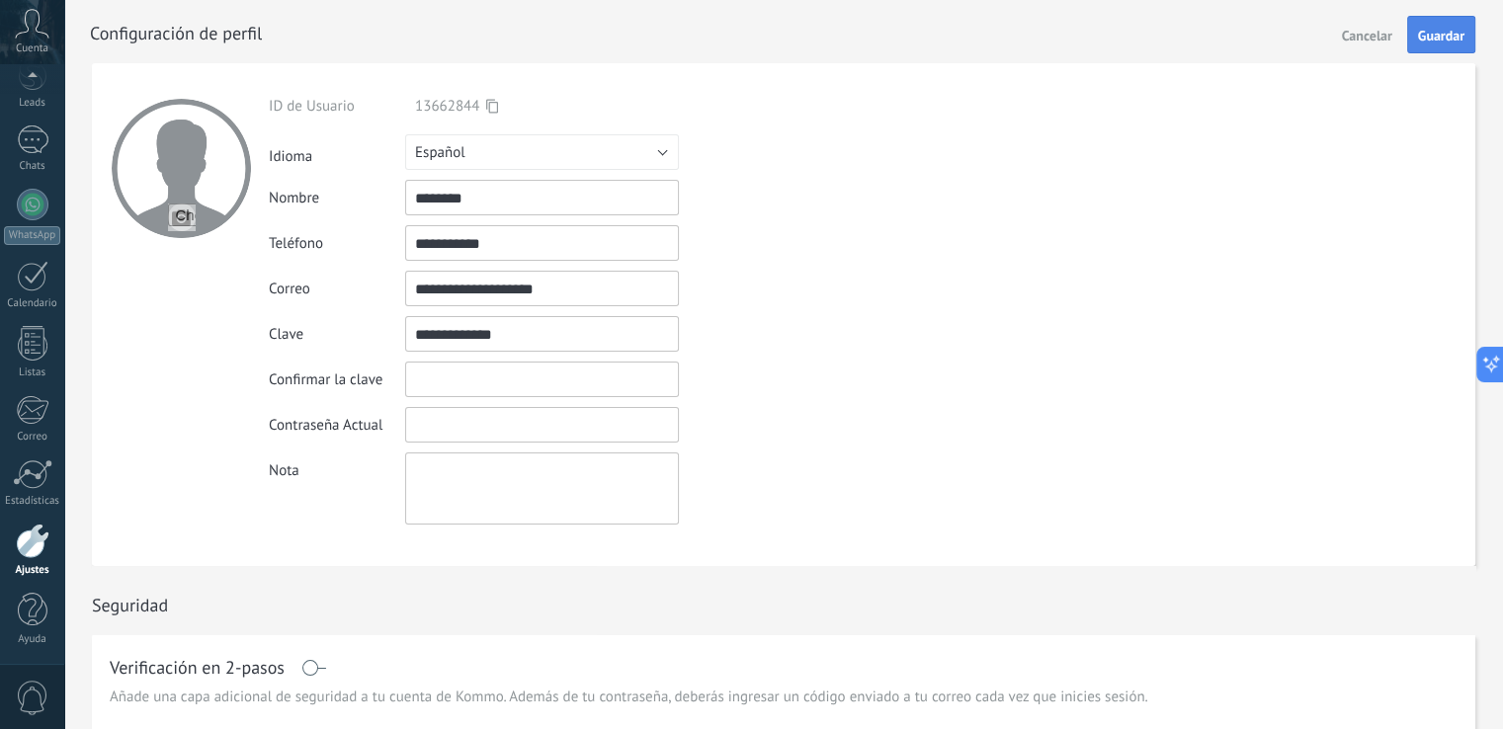
type input "**********"
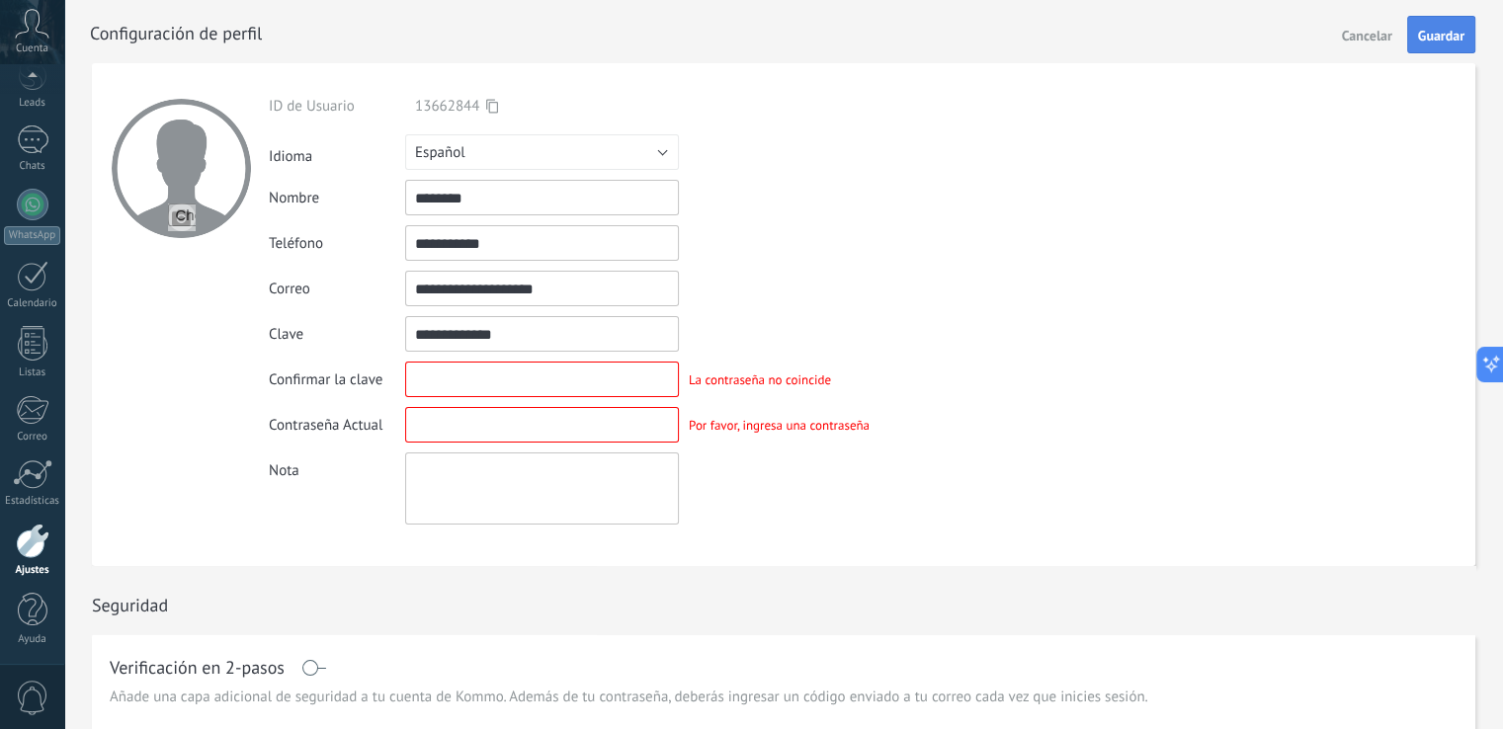
click at [1443, 30] on span "Guardar" at bounding box center [1441, 36] width 46 height 14
click at [587, 369] on input "textbox" at bounding box center [542, 380] width 274 height 36
type input "**********"
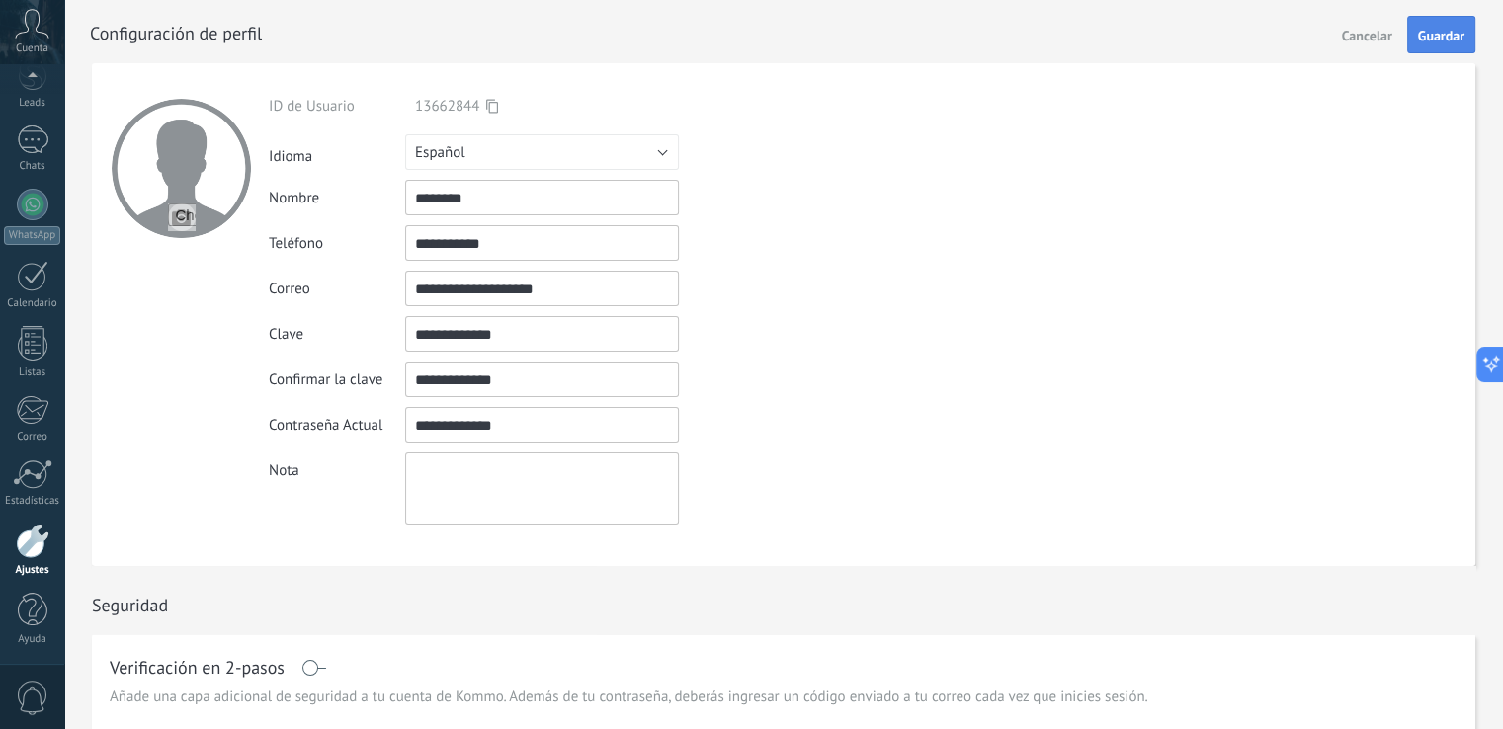
type input "**********"
click at [1443, 51] on button "Guardar" at bounding box center [1441, 35] width 68 height 38
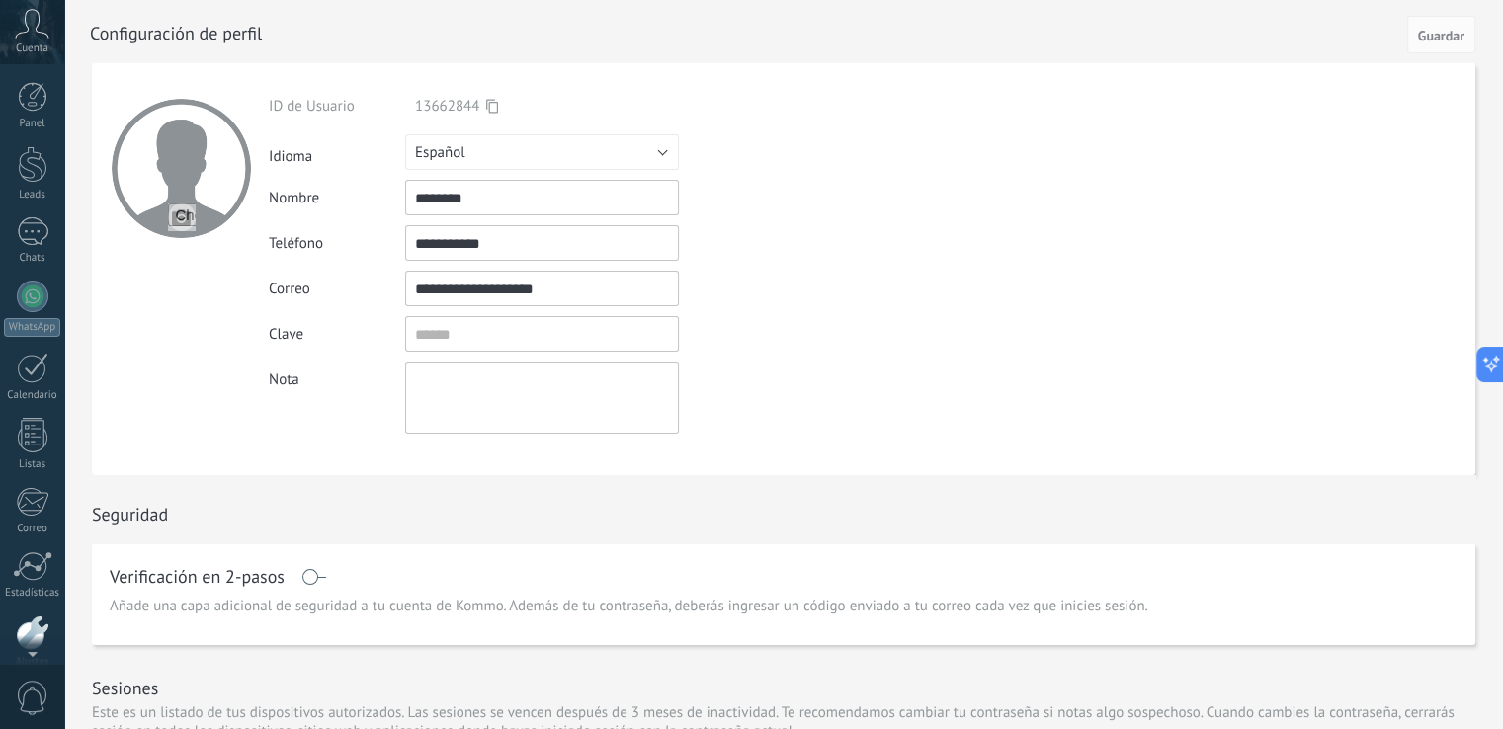
drag, startPoint x: 38, startPoint y: 57, endPoint x: 38, endPoint y: 44, distance: 12.8
click at [38, 50] on div "Cuenta" at bounding box center [32, 32] width 64 height 64
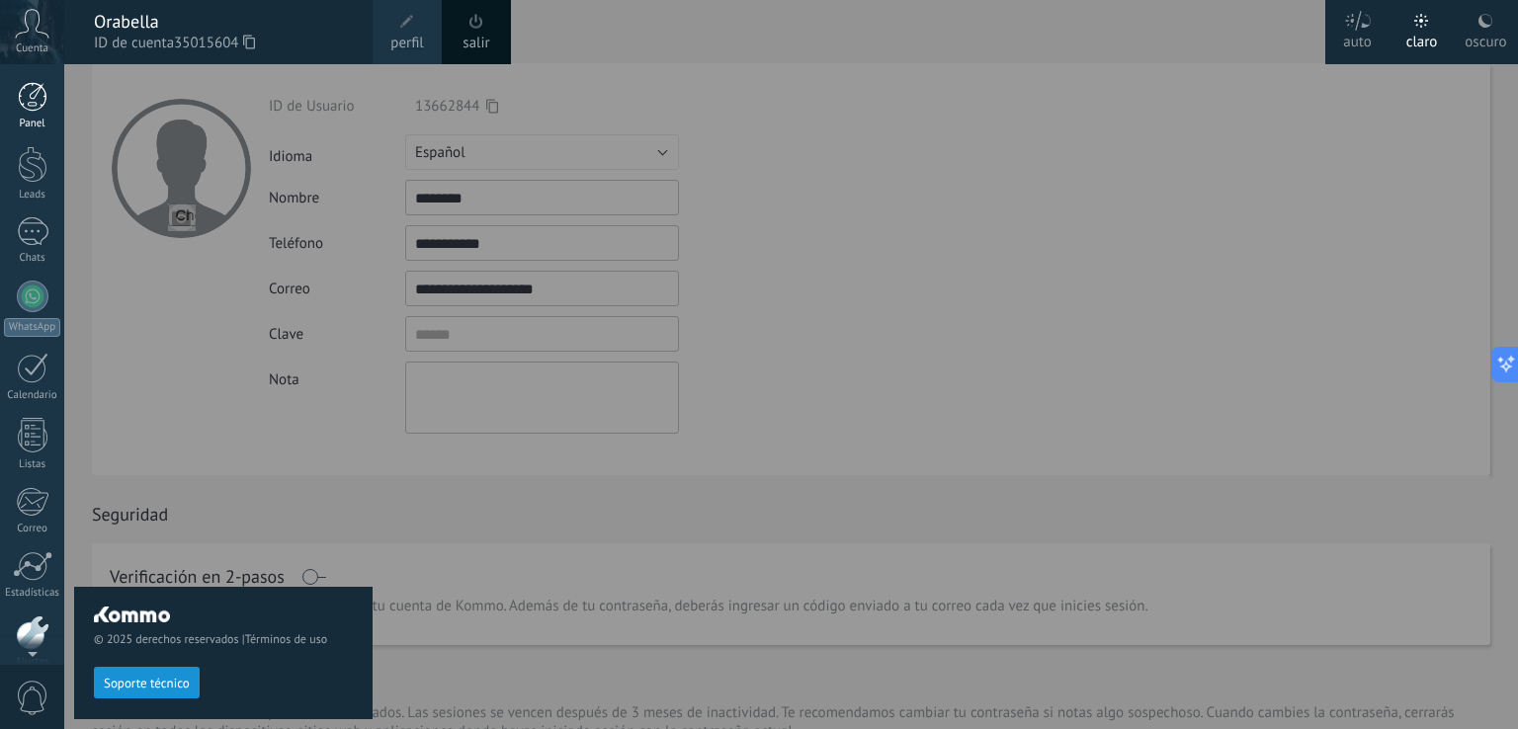
click at [38, 100] on div at bounding box center [33, 97] width 30 height 30
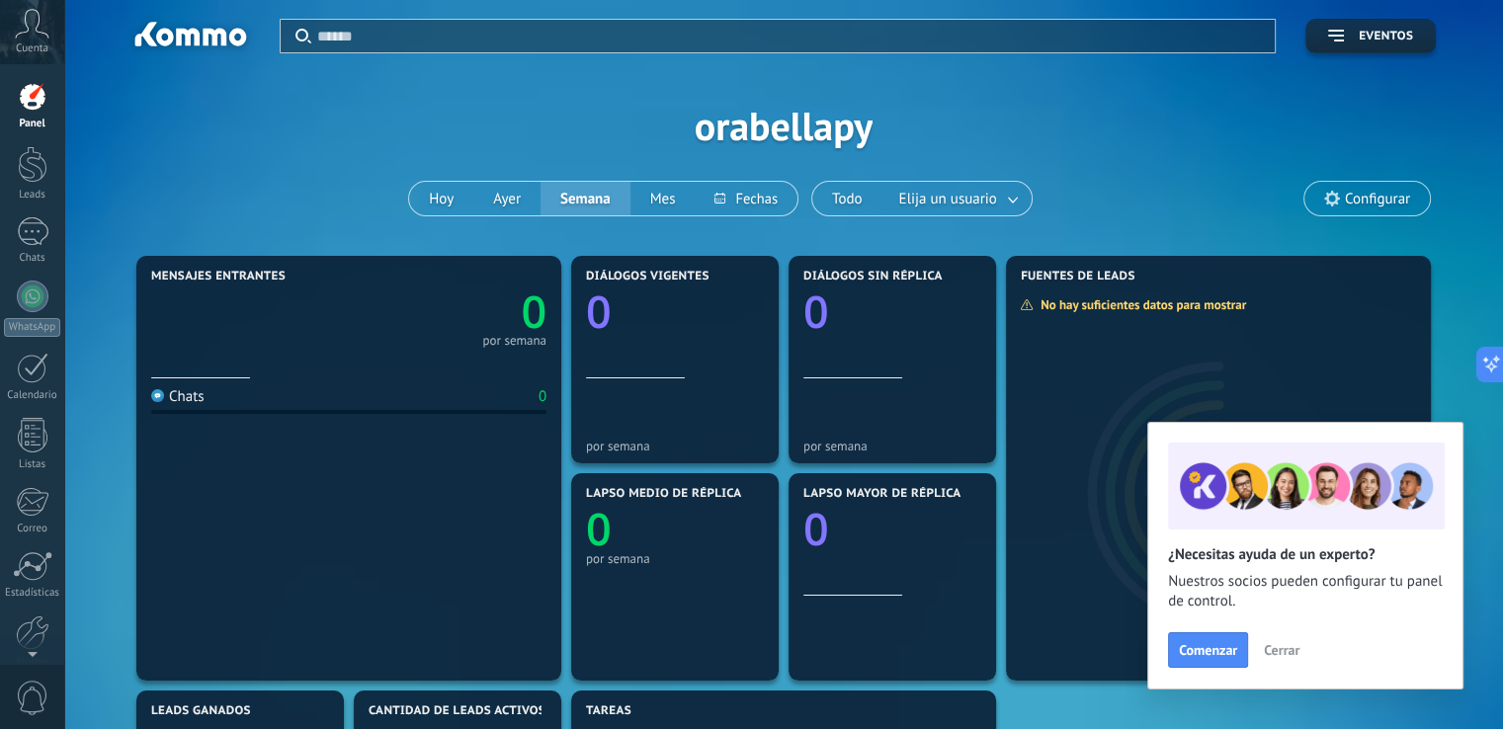
click at [1284, 651] on span "Cerrar" at bounding box center [1282, 650] width 36 height 14
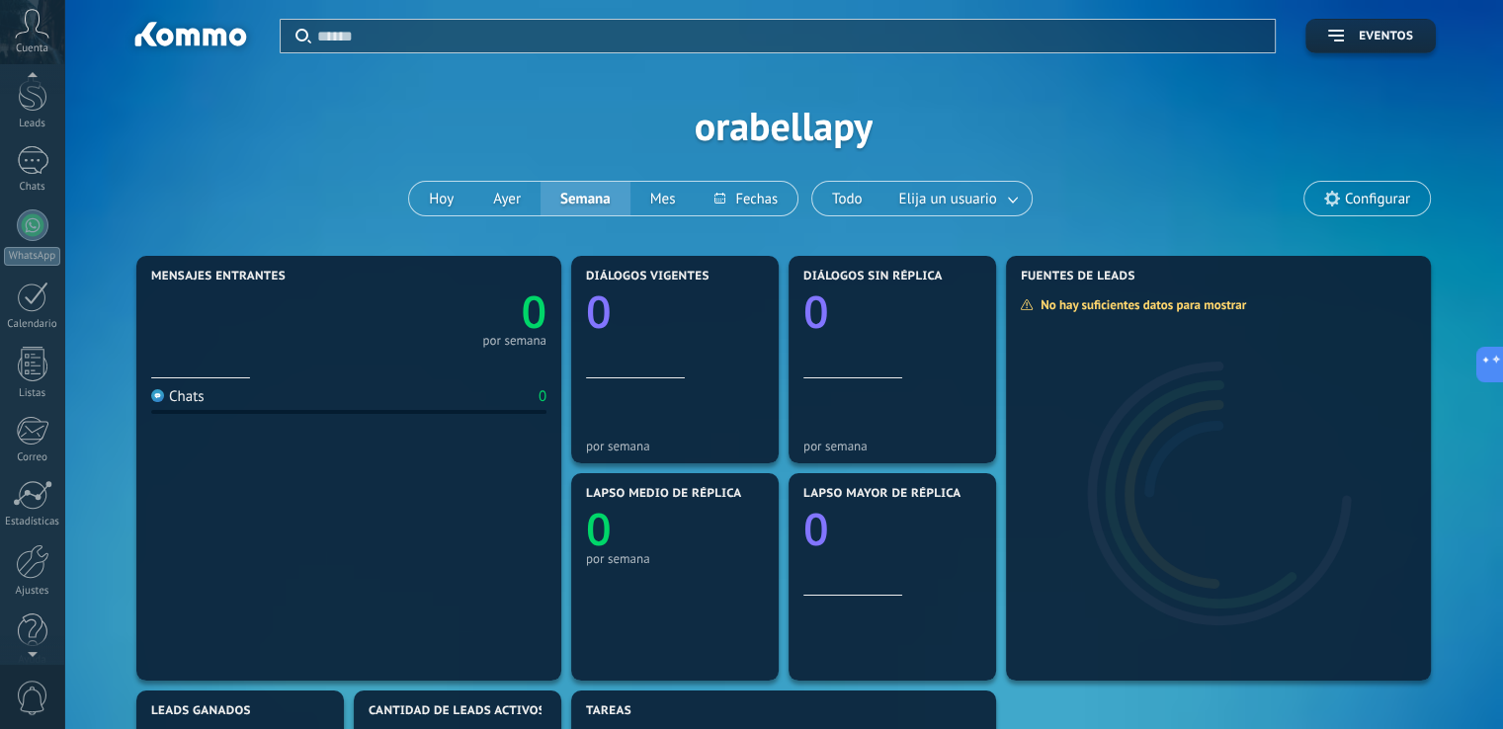
scroll to position [92, 0]
click at [26, 543] on div at bounding box center [33, 541] width 34 height 35
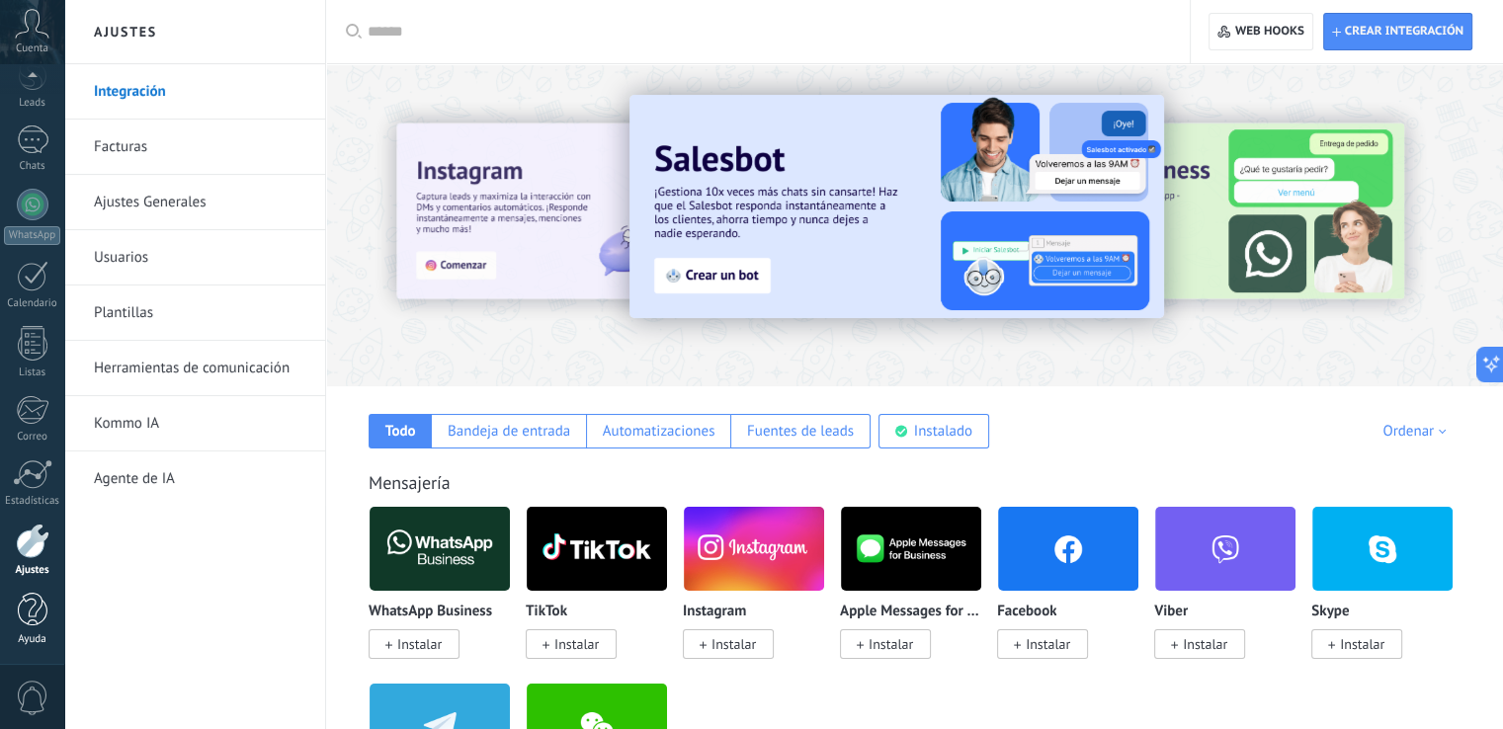
click at [30, 617] on div at bounding box center [33, 610] width 30 height 35
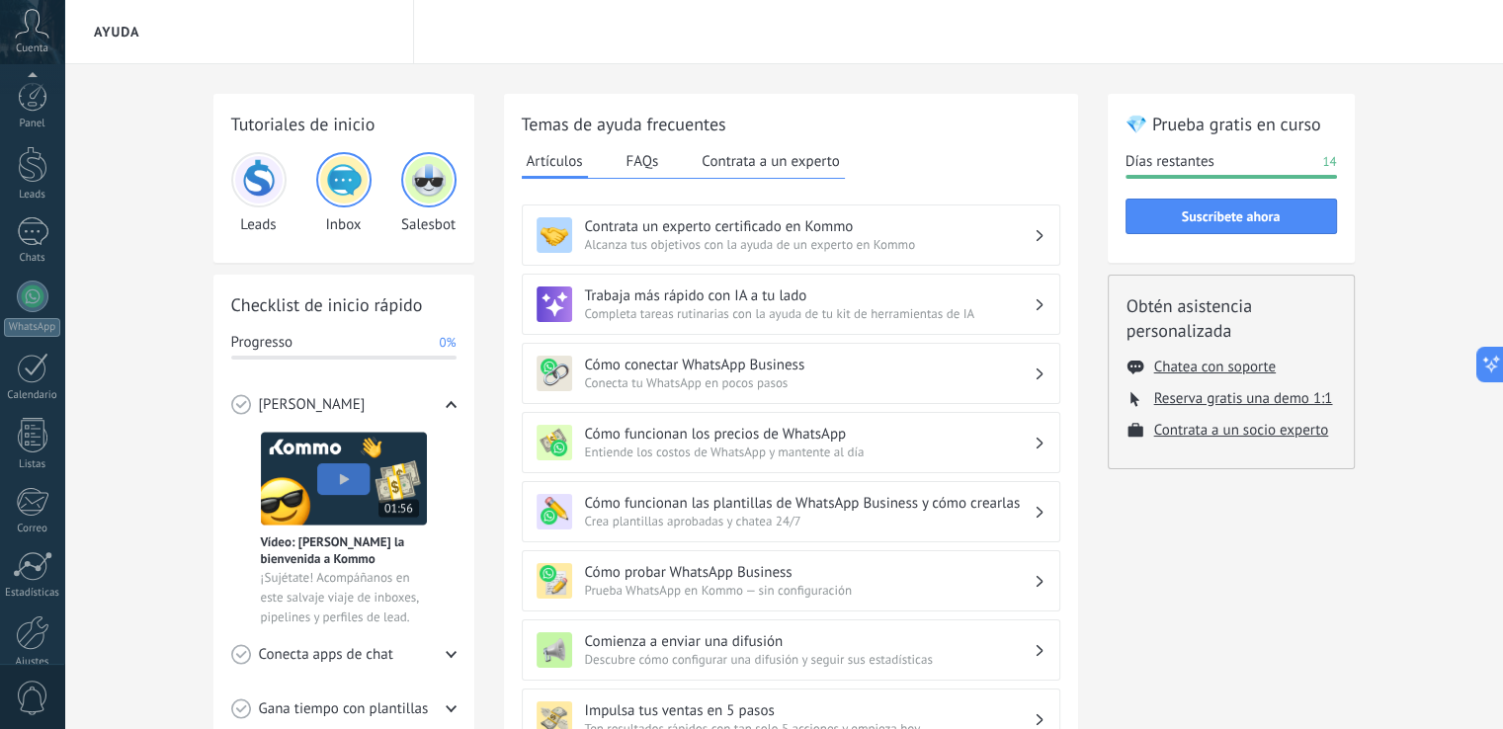
scroll to position [92, 0]
click at [26, 558] on link "Ajustes" at bounding box center [32, 550] width 64 height 53
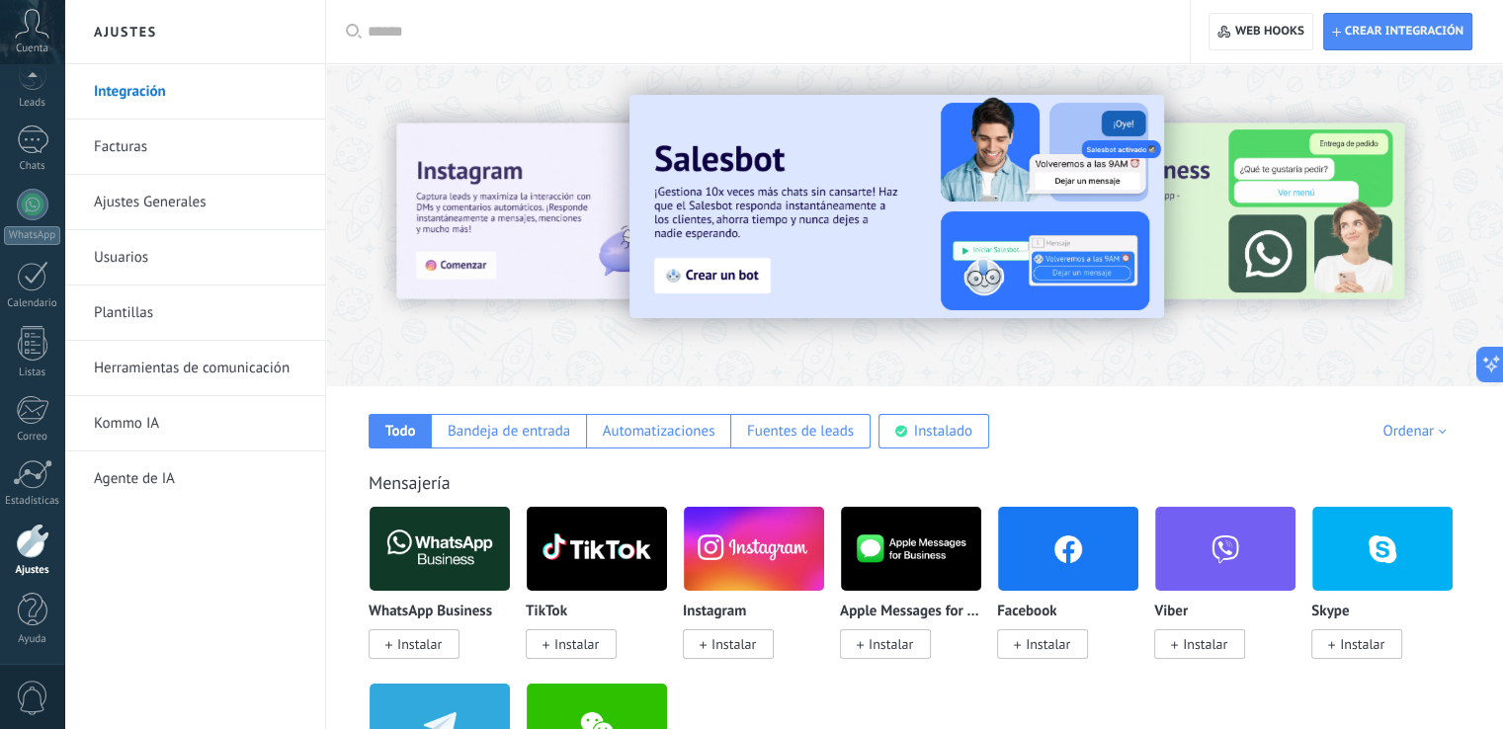
click at [37, 551] on div at bounding box center [33, 541] width 34 height 35
click at [149, 96] on link "Integración" at bounding box center [199, 91] width 211 height 55
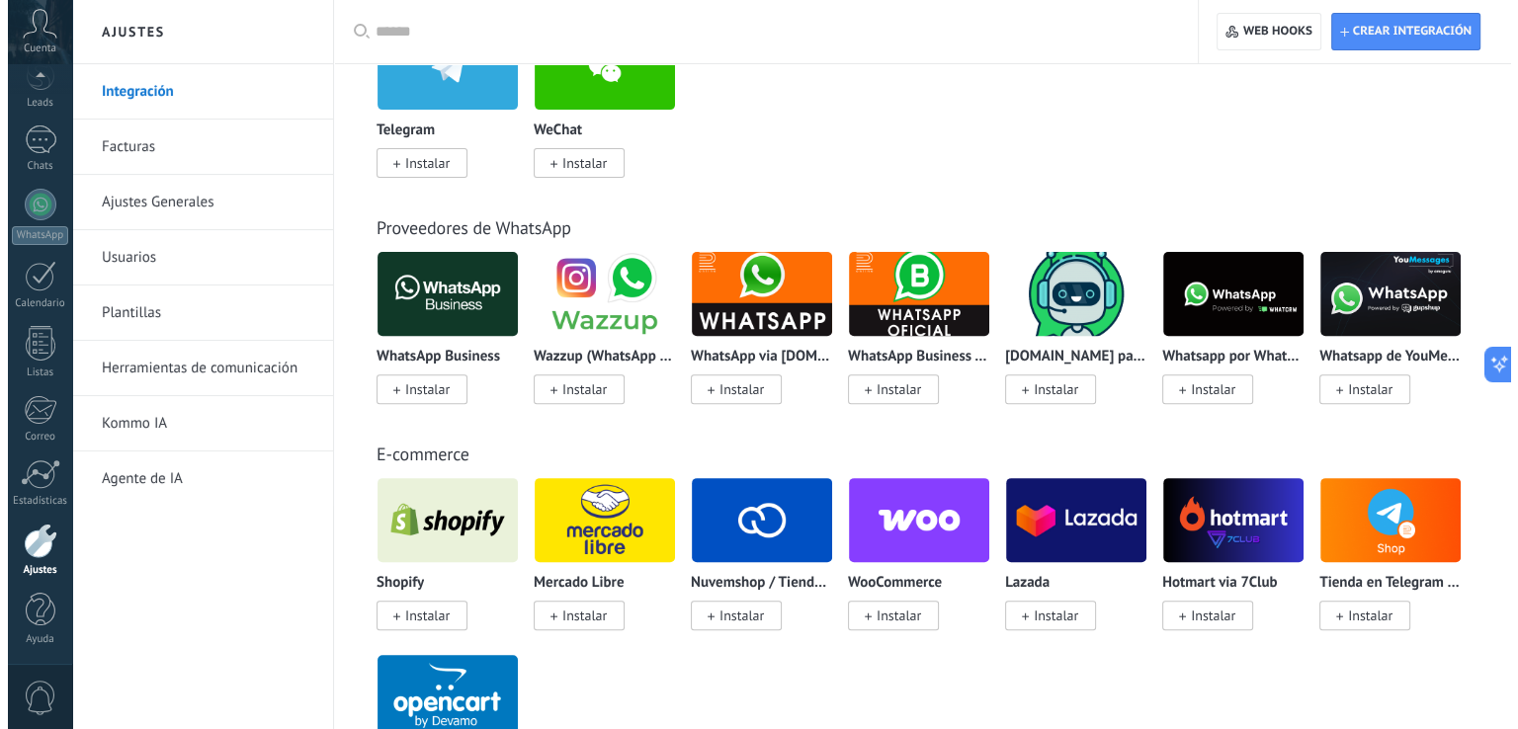
scroll to position [329, 0]
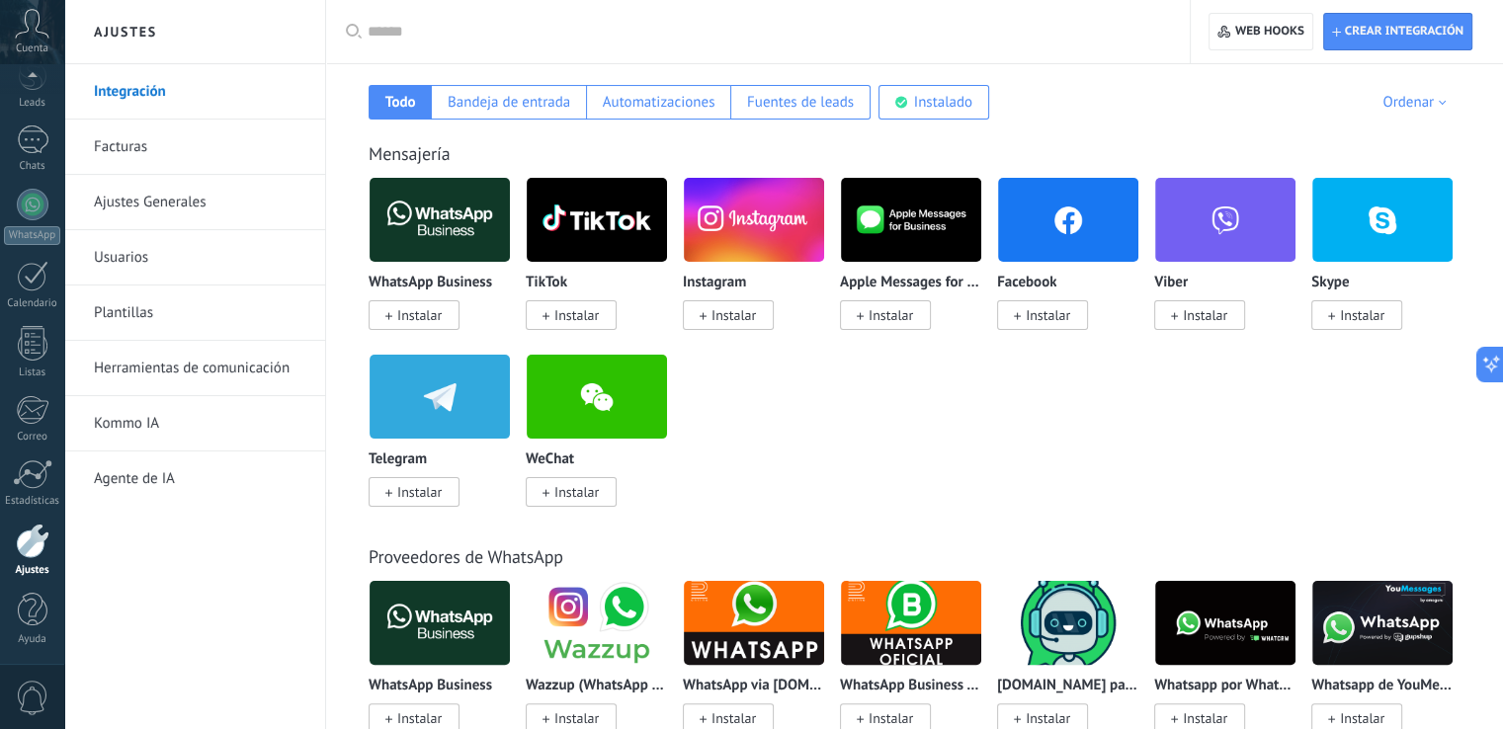
click at [423, 211] on img at bounding box center [440, 220] width 140 height 96
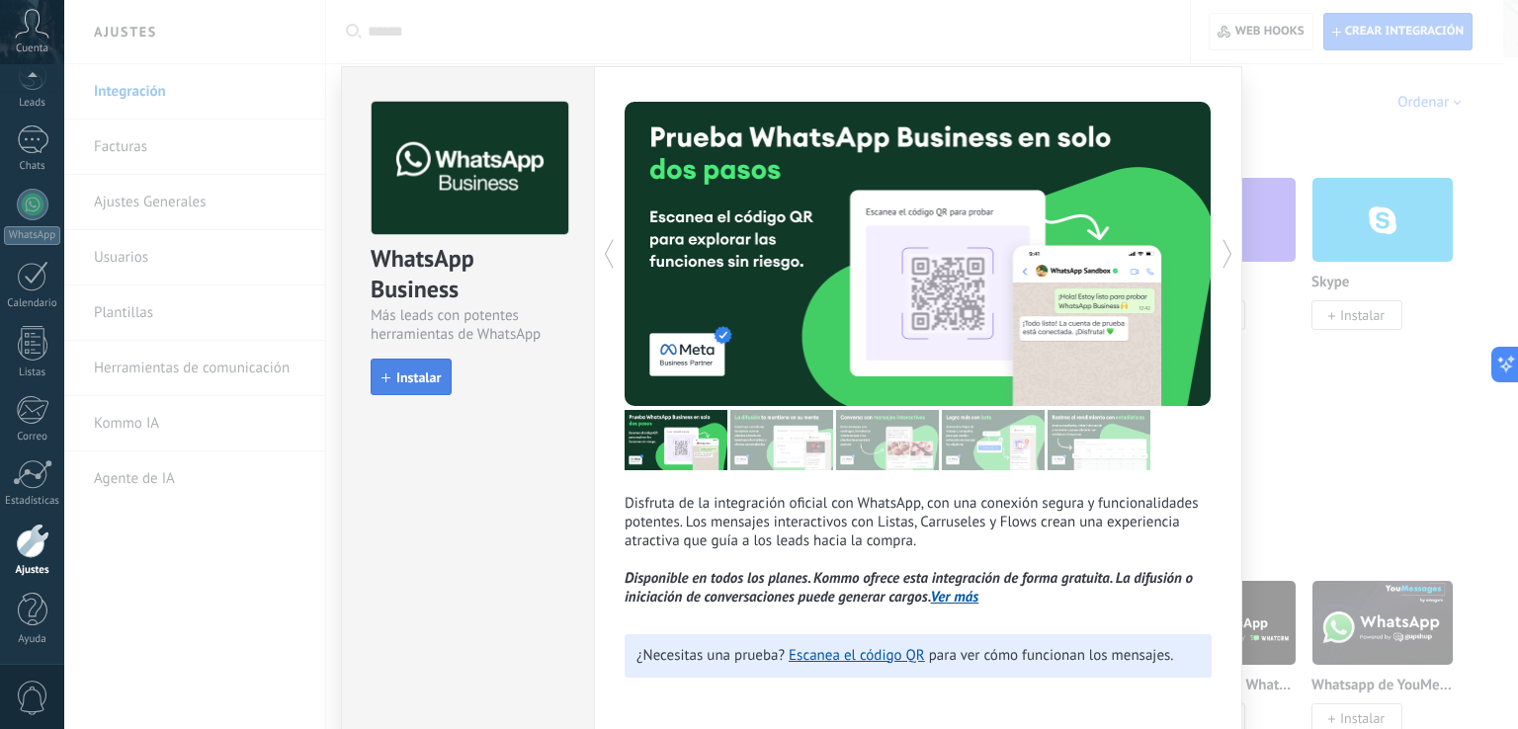
click at [403, 389] on button "Instalar" at bounding box center [411, 378] width 81 height 38
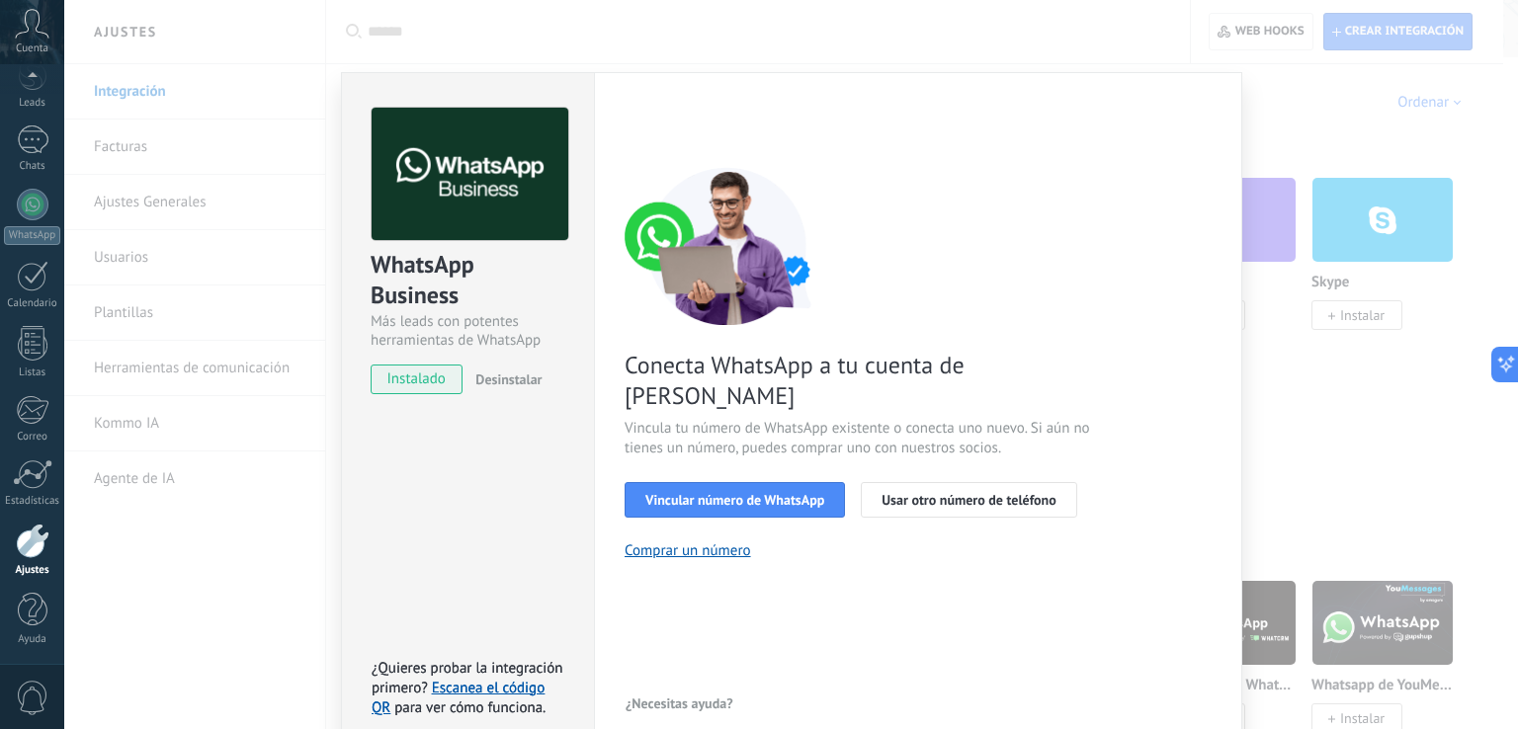
scroll to position [24, 0]
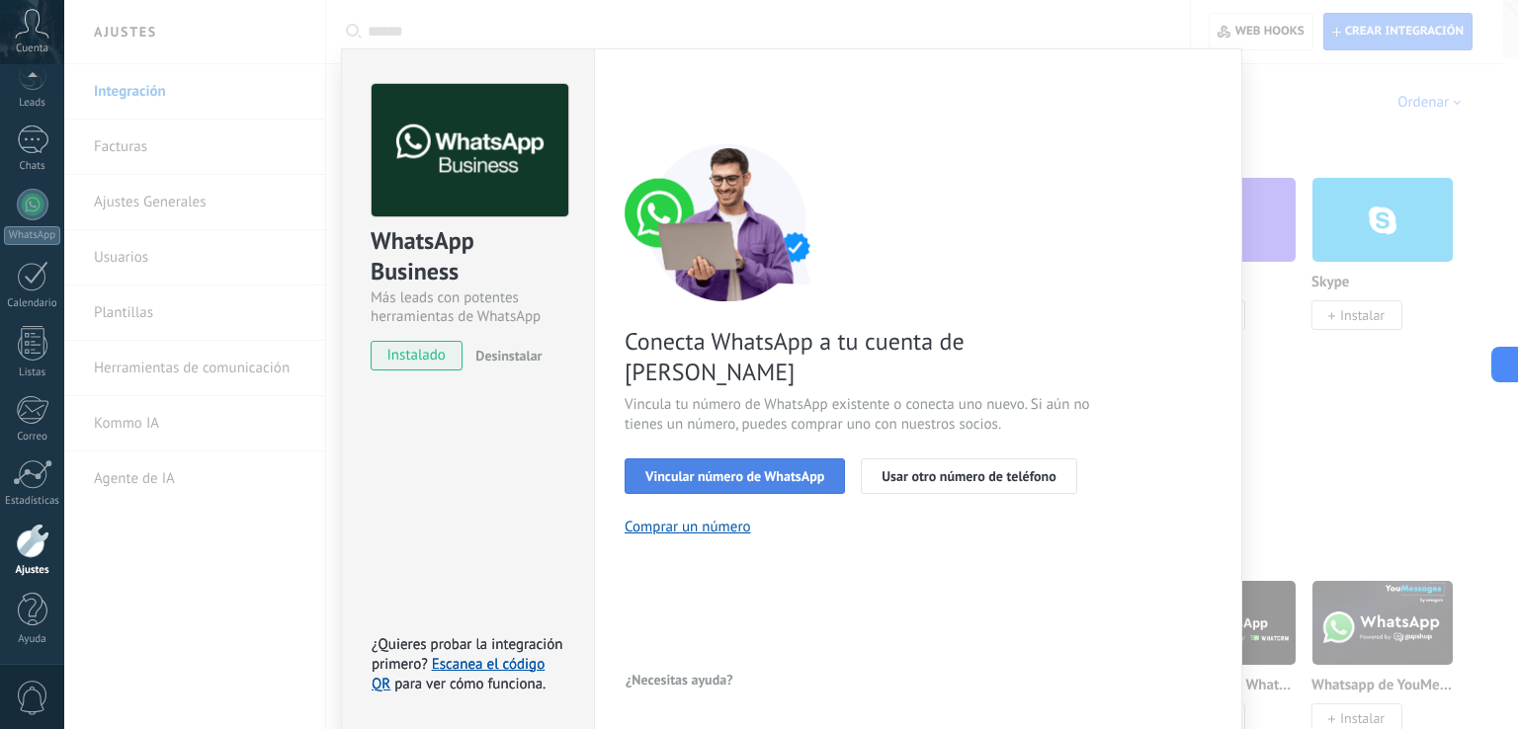
click at [806, 469] on span "Vincular número de WhatsApp" at bounding box center [734, 476] width 179 height 14
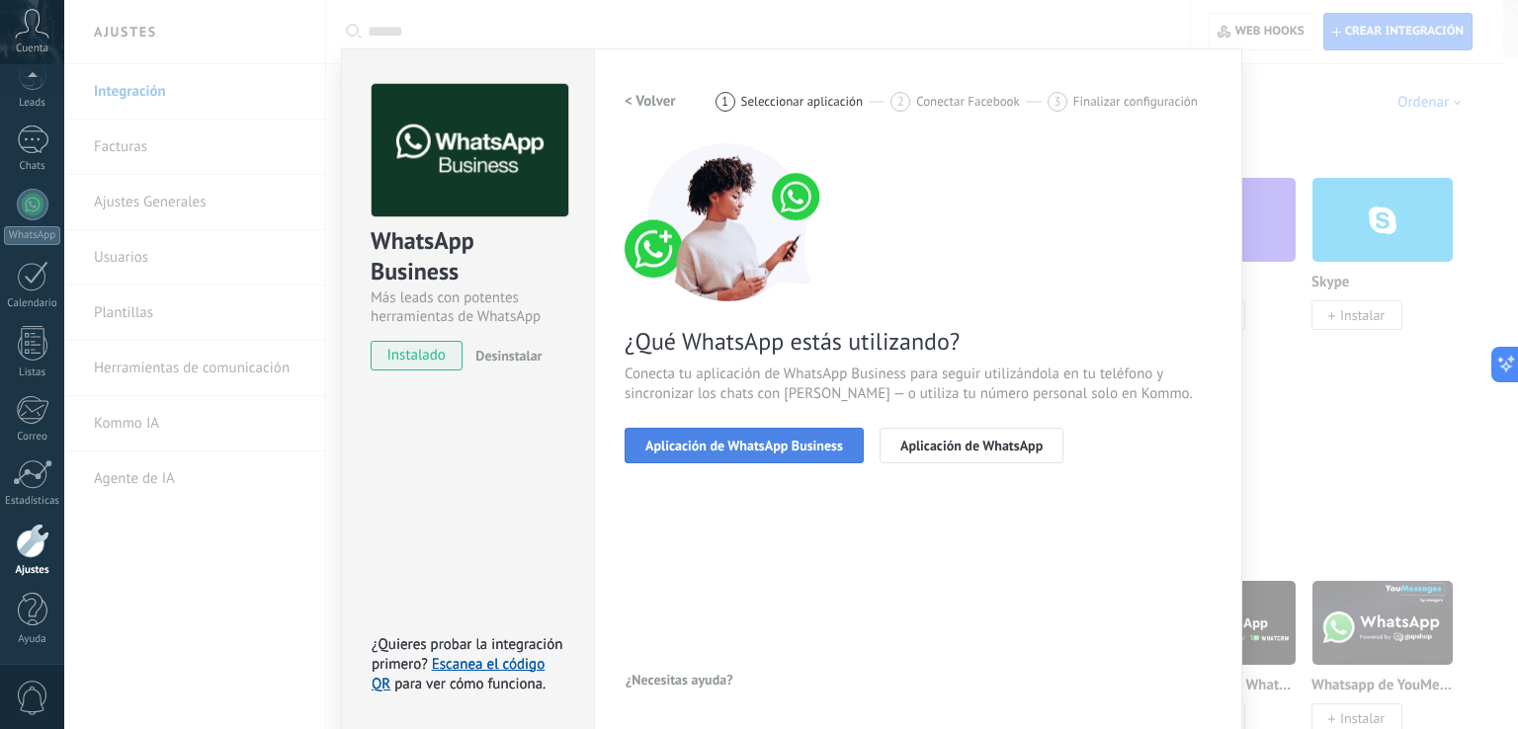
click at [812, 440] on span "Aplicación de WhatsApp Business" at bounding box center [744, 446] width 198 height 14
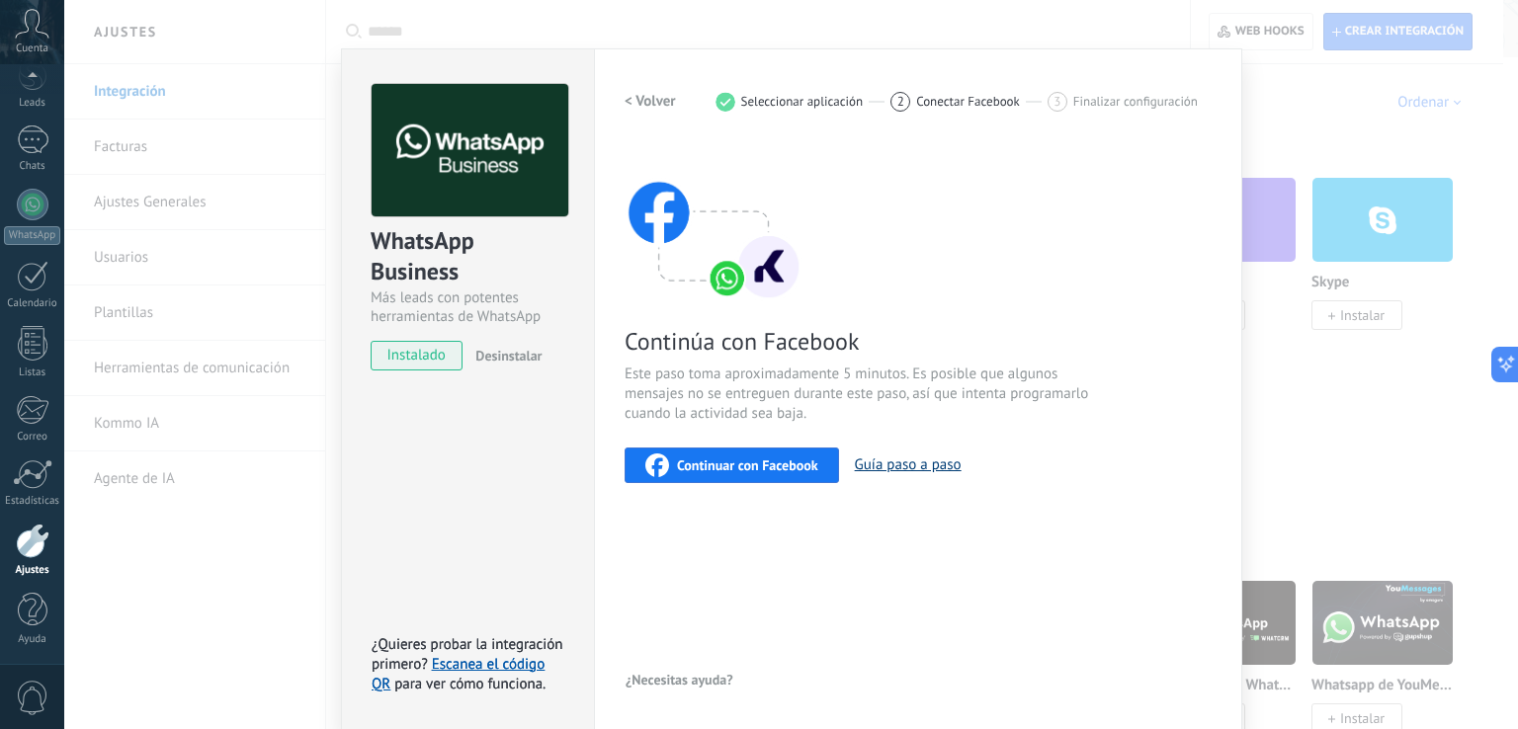
click at [903, 467] on button "Guía paso a paso" at bounding box center [908, 465] width 107 height 19
click at [717, 483] on div "< Volver 1 Seleccionar aplicación 2 Conectar Facebook 3 Finalizar configuración…" at bounding box center [917, 389] width 587 height 611
click at [720, 463] on span "Continuar con Facebook" at bounding box center [747, 465] width 141 height 14
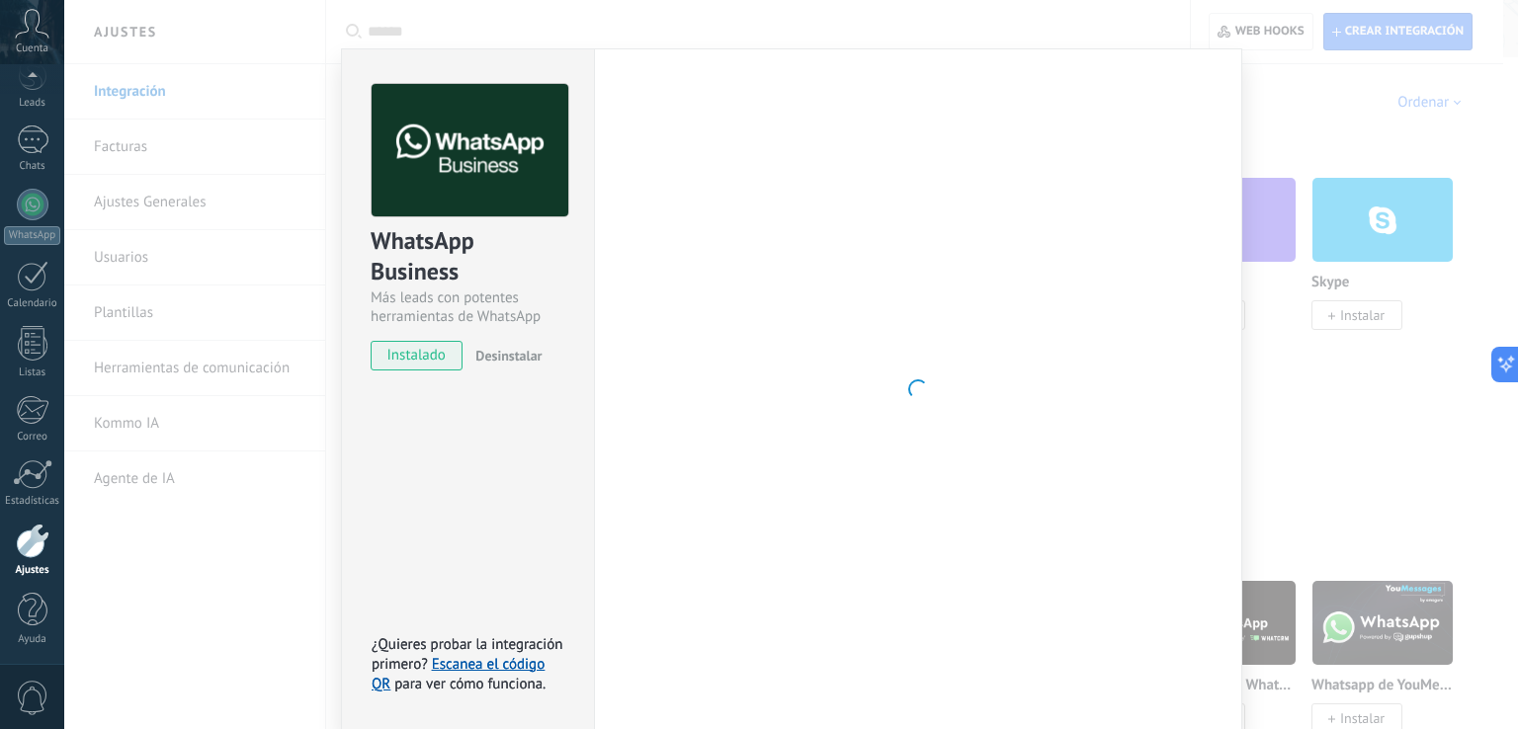
click at [884, 364] on div at bounding box center [917, 389] width 587 height 611
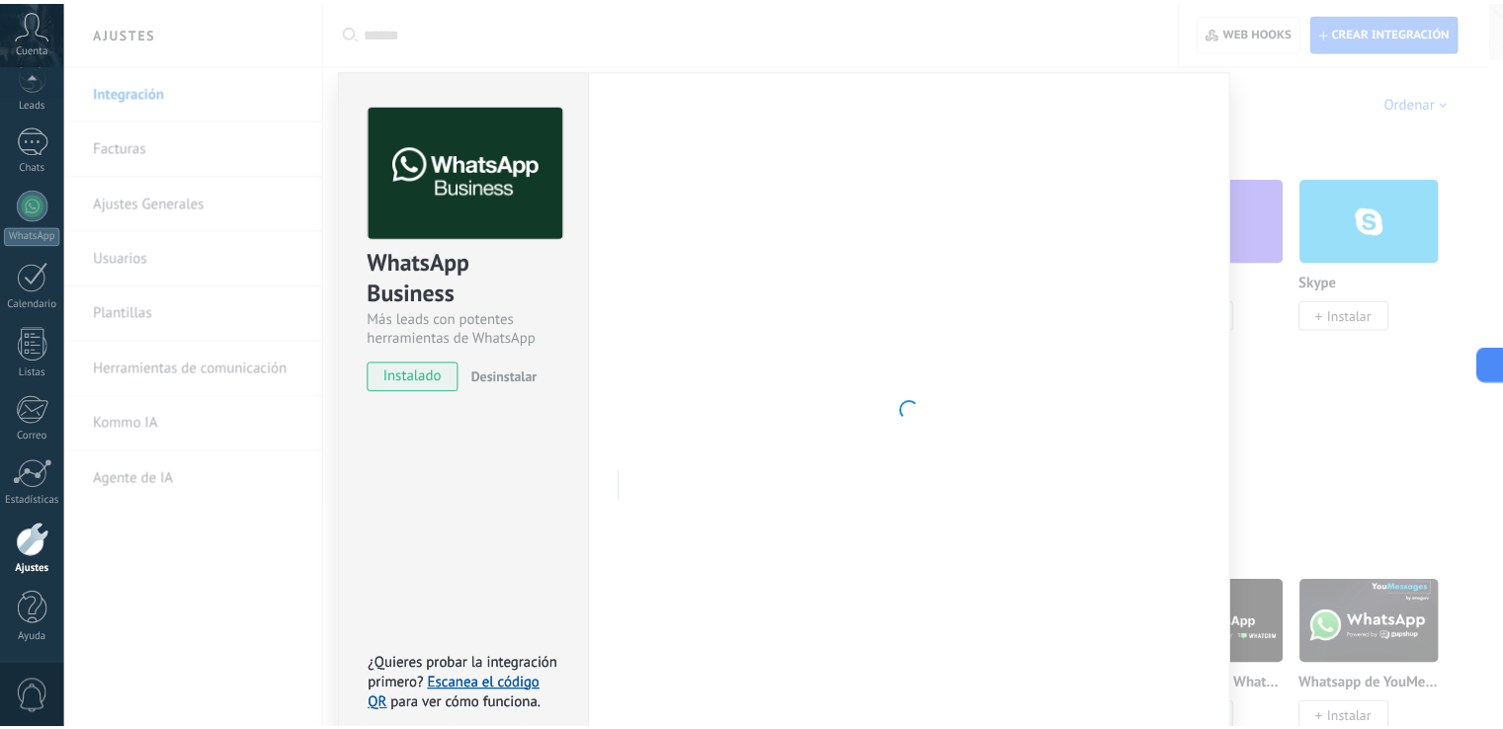
scroll to position [0, 0]
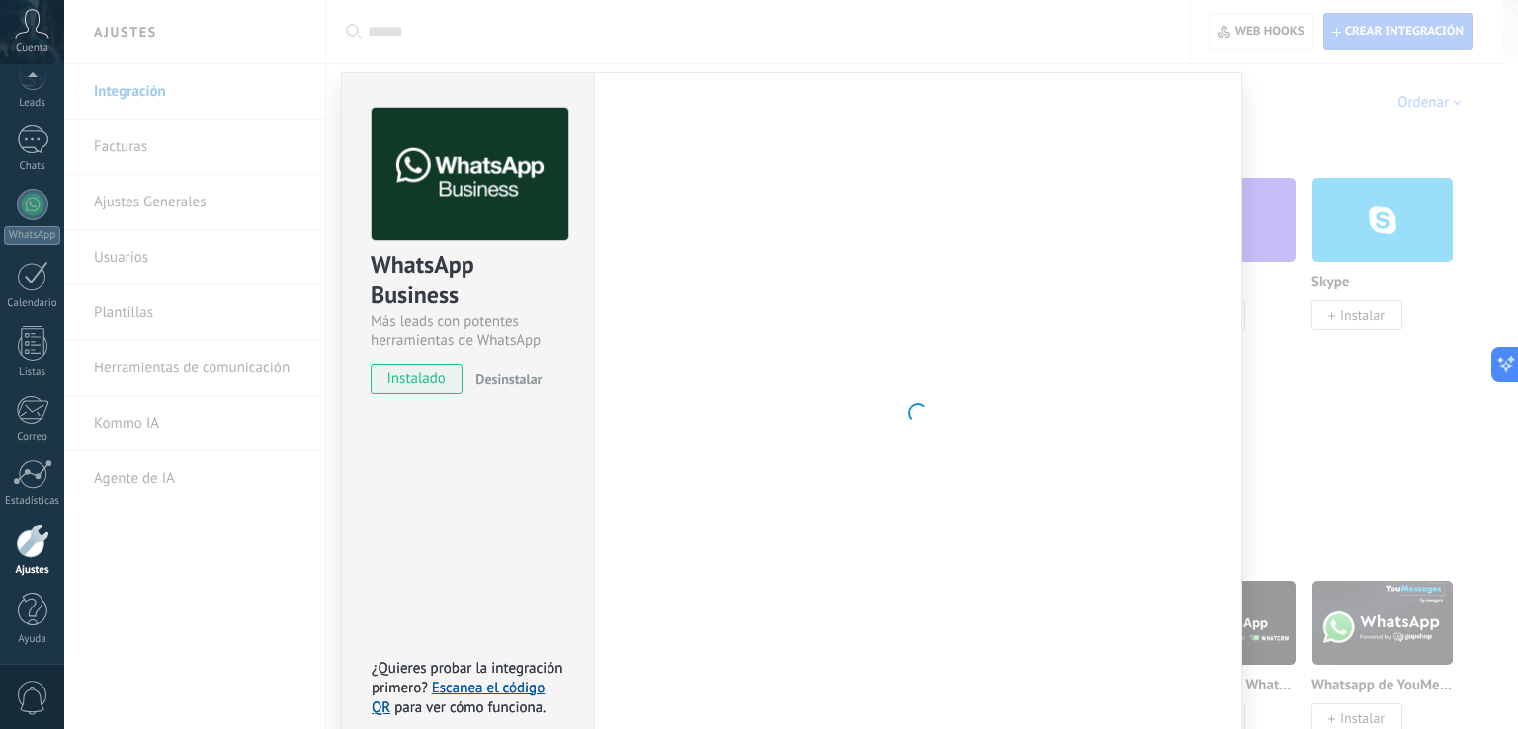
click at [441, 44] on div "WhatsApp Business Más leads con potentes herramientas de WhatsApp instalado Des…" at bounding box center [791, 364] width 1454 height 729
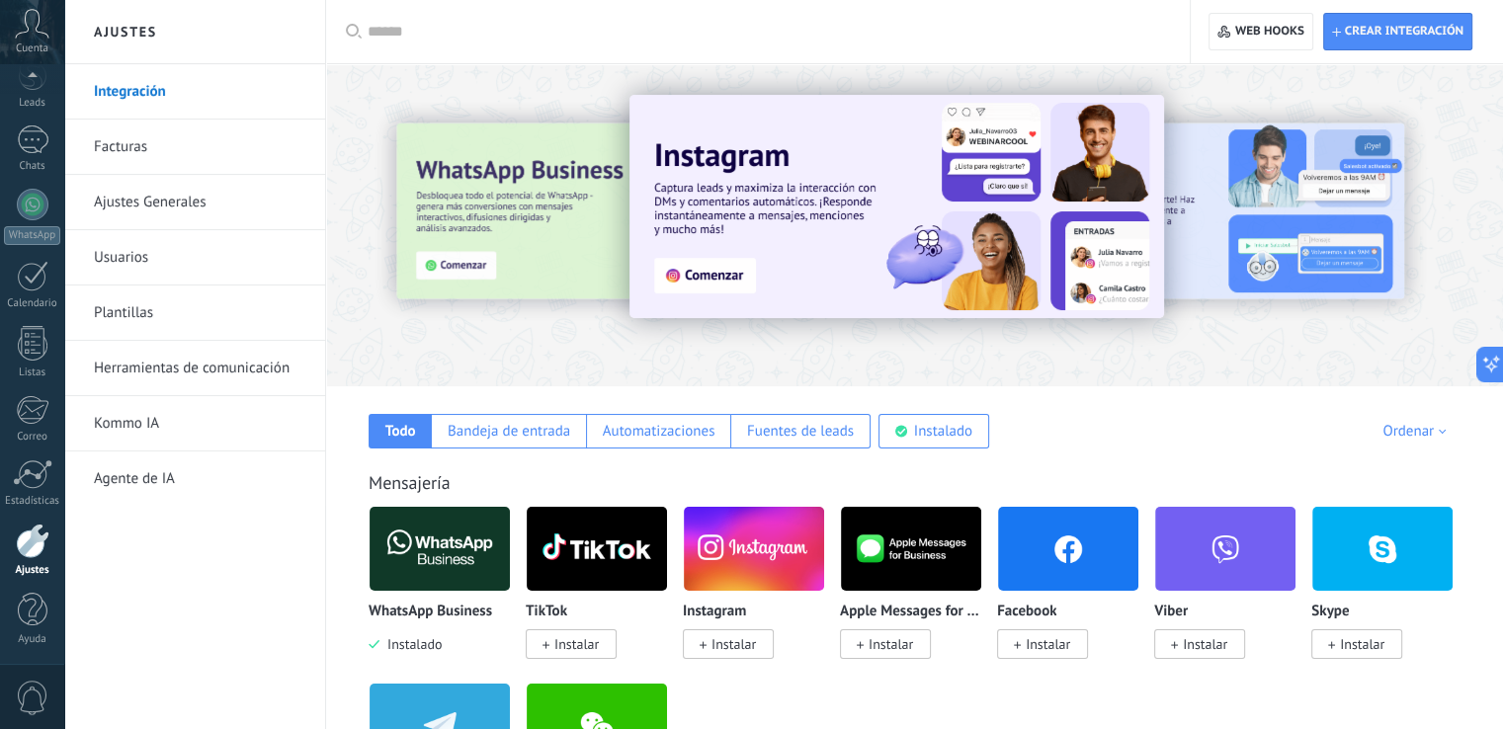
click at [408, 560] on img at bounding box center [440, 549] width 140 height 96
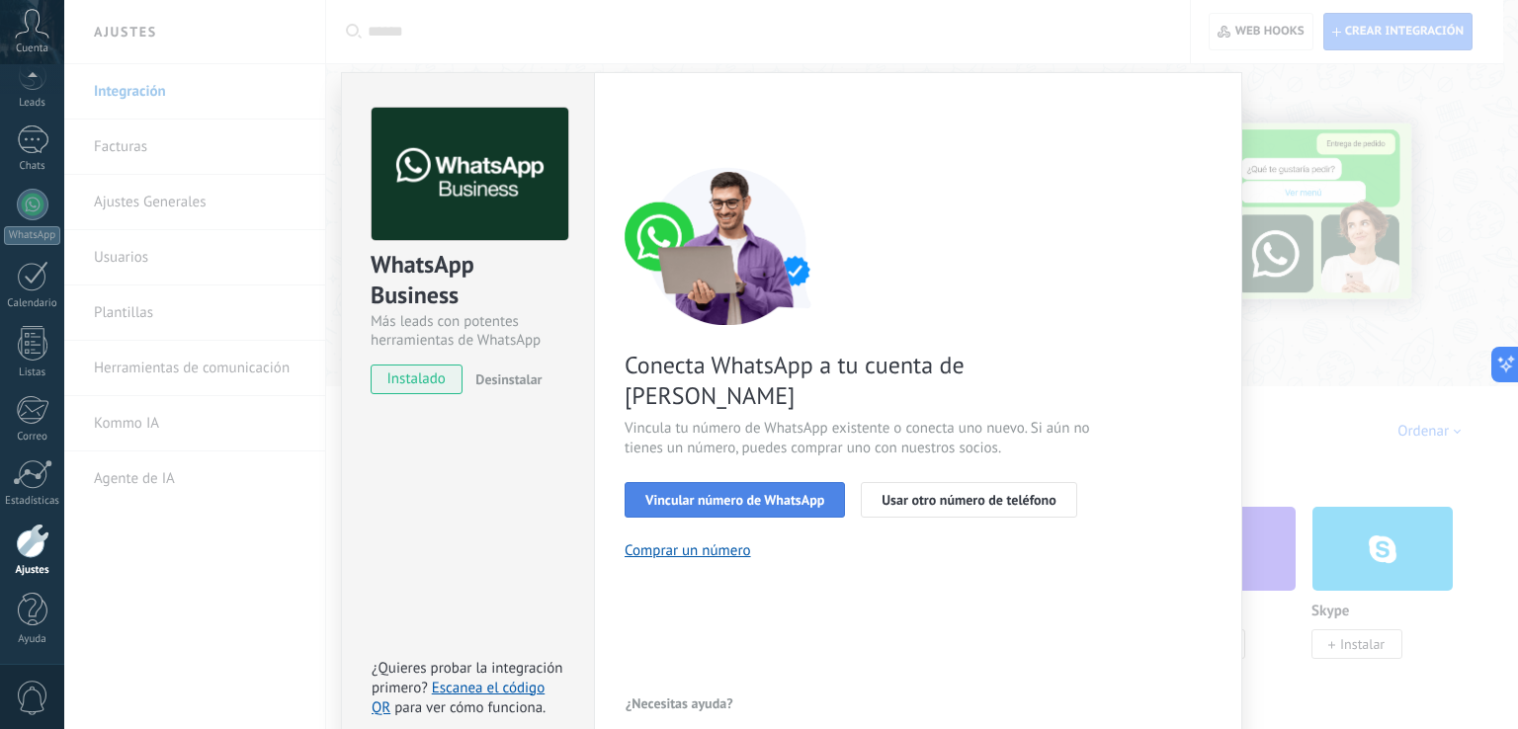
scroll to position [24, 0]
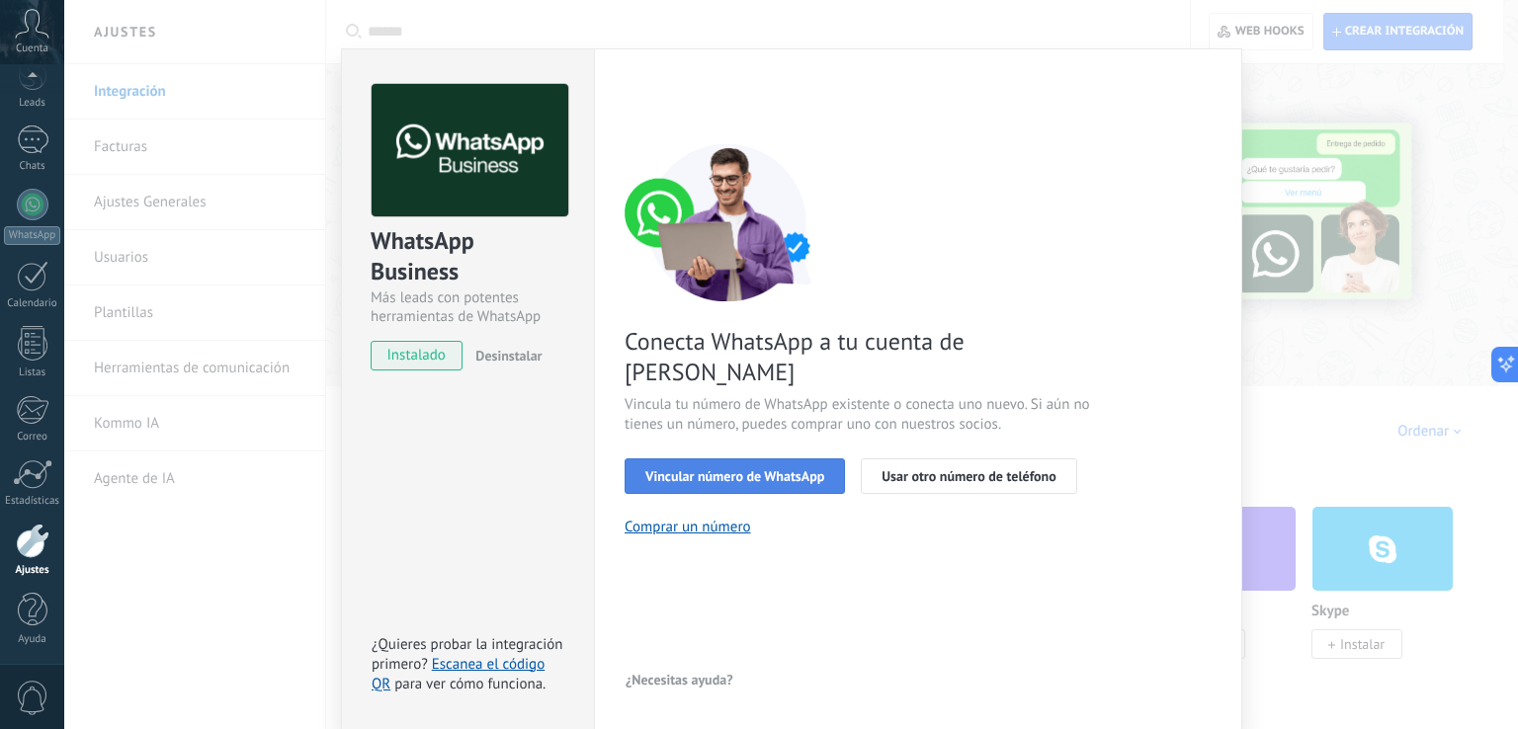
click at [709, 458] on button "Vincular número de WhatsApp" at bounding box center [734, 476] width 220 height 36
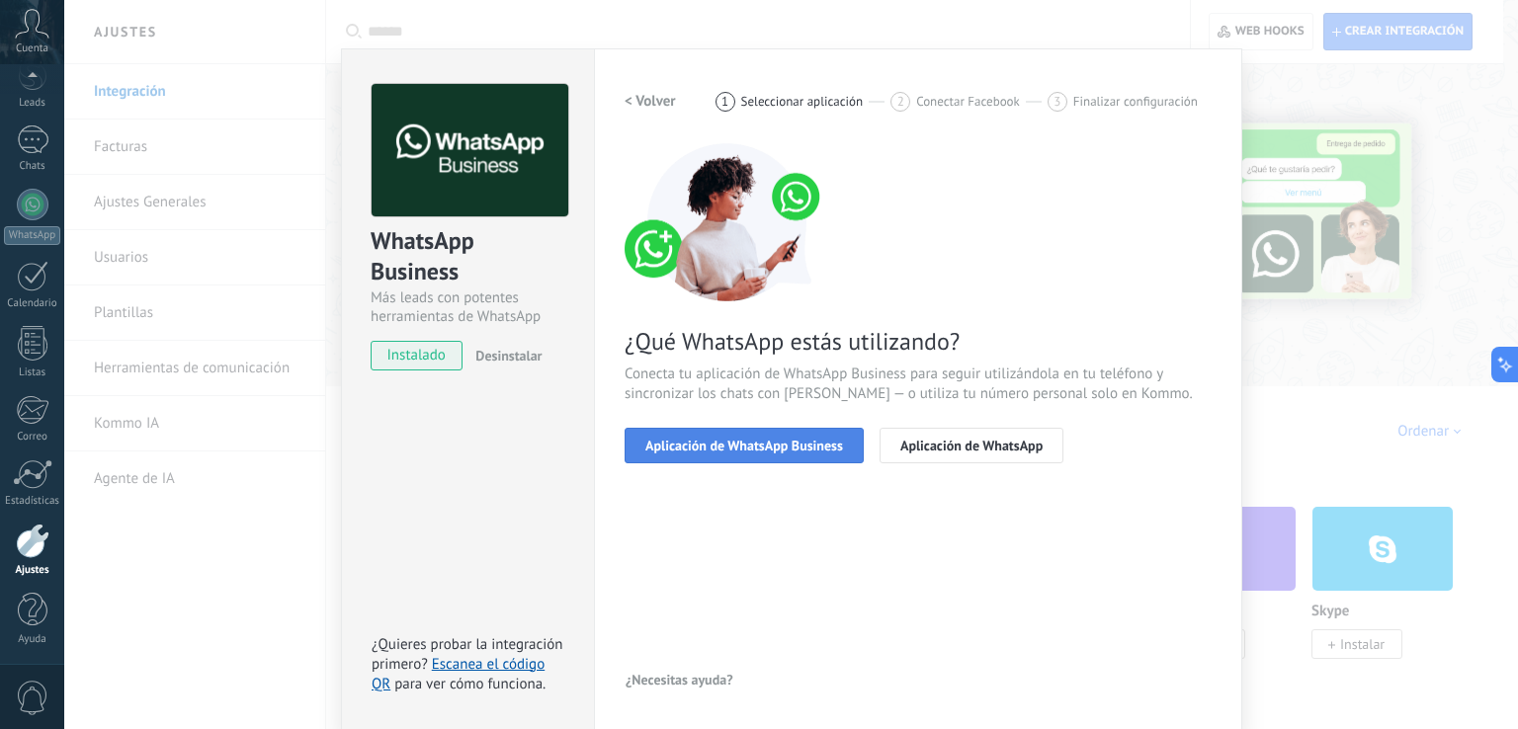
click at [791, 446] on span "Aplicación de WhatsApp Business" at bounding box center [744, 446] width 198 height 14
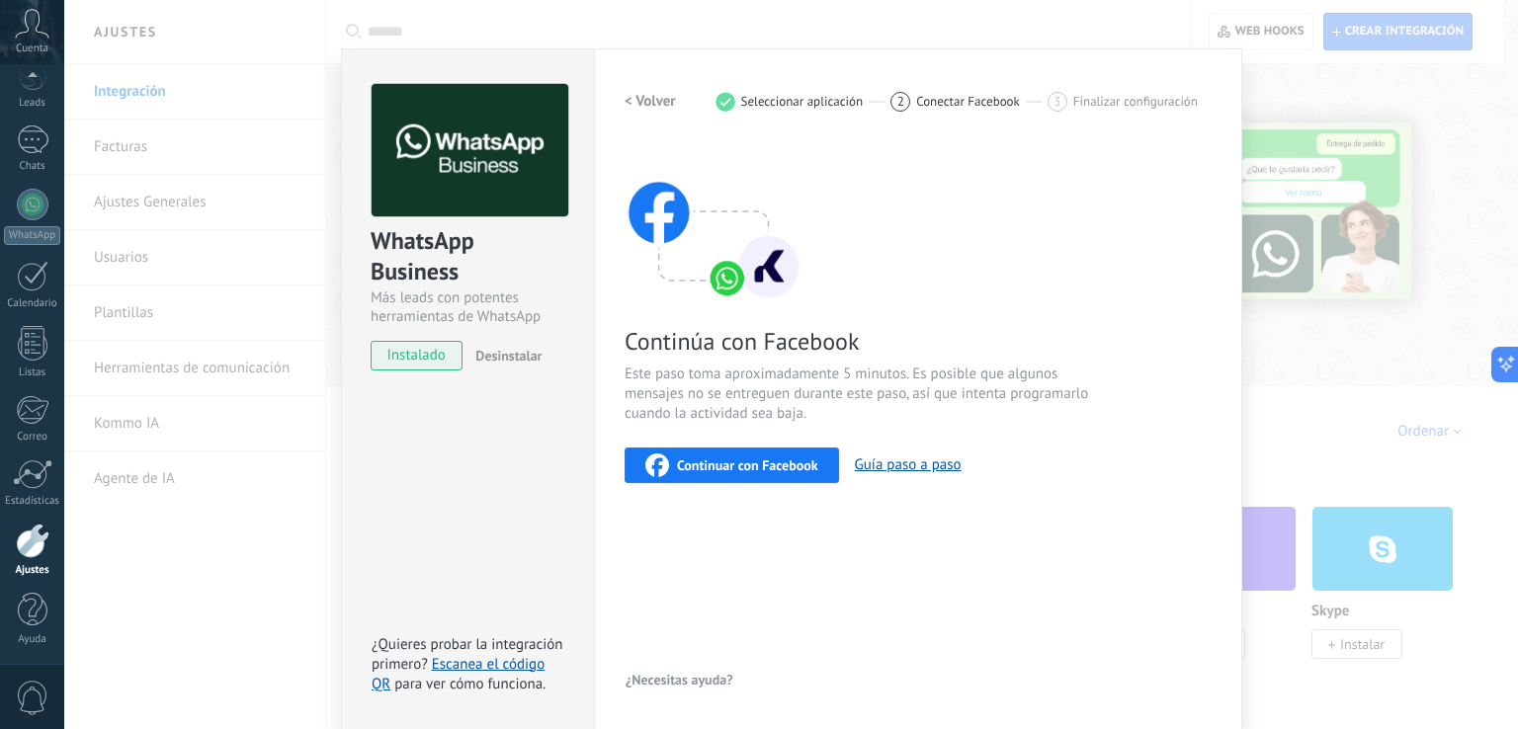
click at [743, 463] on span "Continuar con Facebook" at bounding box center [747, 465] width 141 height 14
